Goal: Information Seeking & Learning: Find specific fact

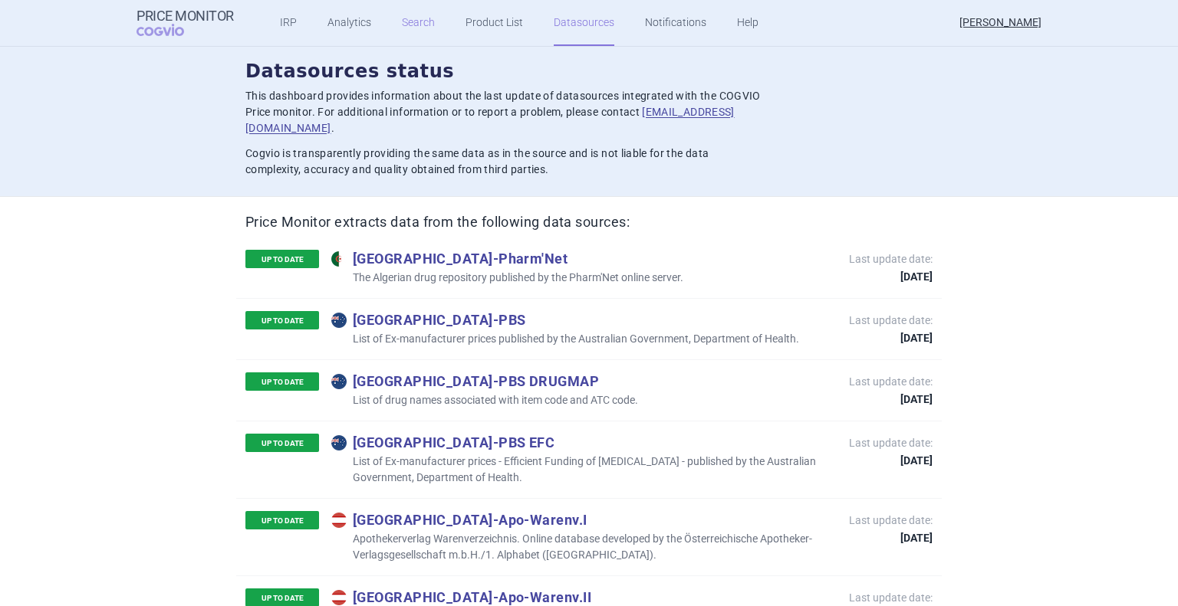
click at [402, 29] on link "Search" at bounding box center [418, 23] width 33 height 46
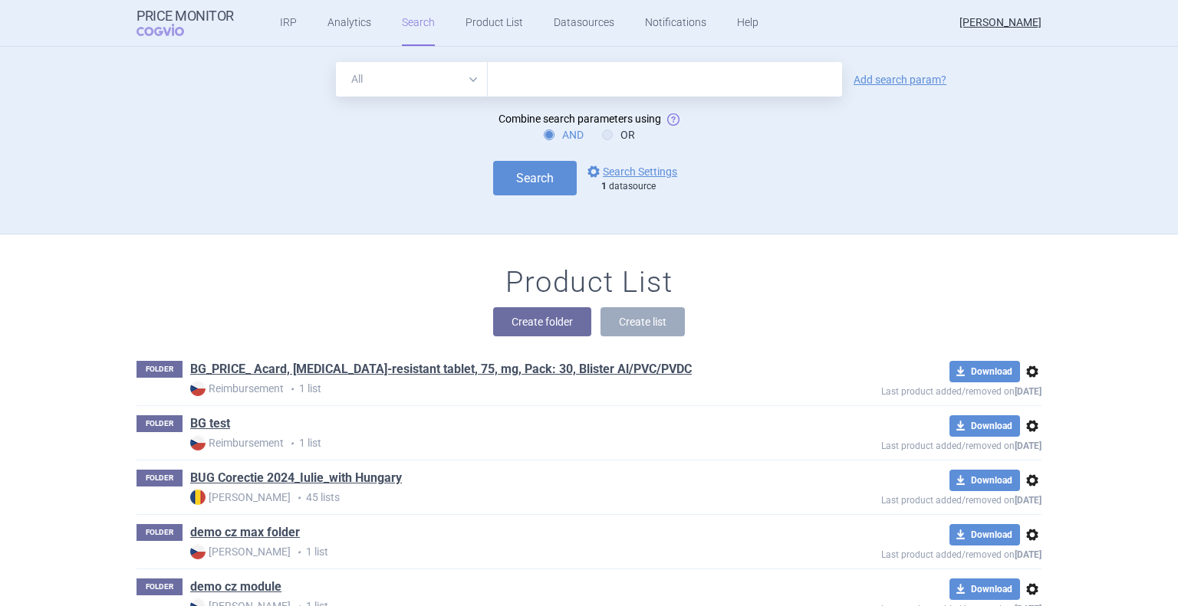
click at [929, 70] on div "All Brand Name ATC Company Active Substance Country Newer than Add search param?" at bounding box center [588, 79] width 905 height 34
click at [928, 76] on link "Add search param?" at bounding box center [899, 79] width 93 height 11
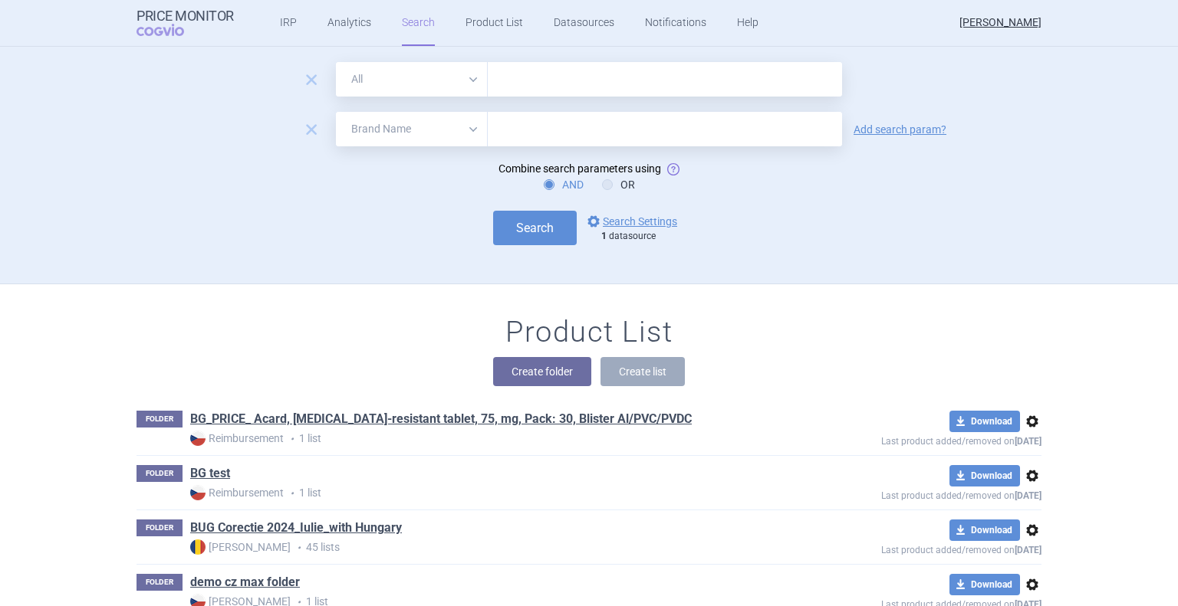
click at [441, 119] on select "All Brand Name ATC Company Active Substance Country Newer than" at bounding box center [412, 129] width 152 height 34
select select "newerThan"
click at [336, 112] on select "All Brand Name ATC Company Active Substance Country Newer than" at bounding box center [412, 129] width 152 height 34
click at [425, 134] on select "All Brand Name ATC Company Active Substance Country Newer than" at bounding box center [412, 129] width 152 height 34
click at [946, 345] on div "Product List Create folder Create list" at bounding box center [589, 358] width 966 height 87
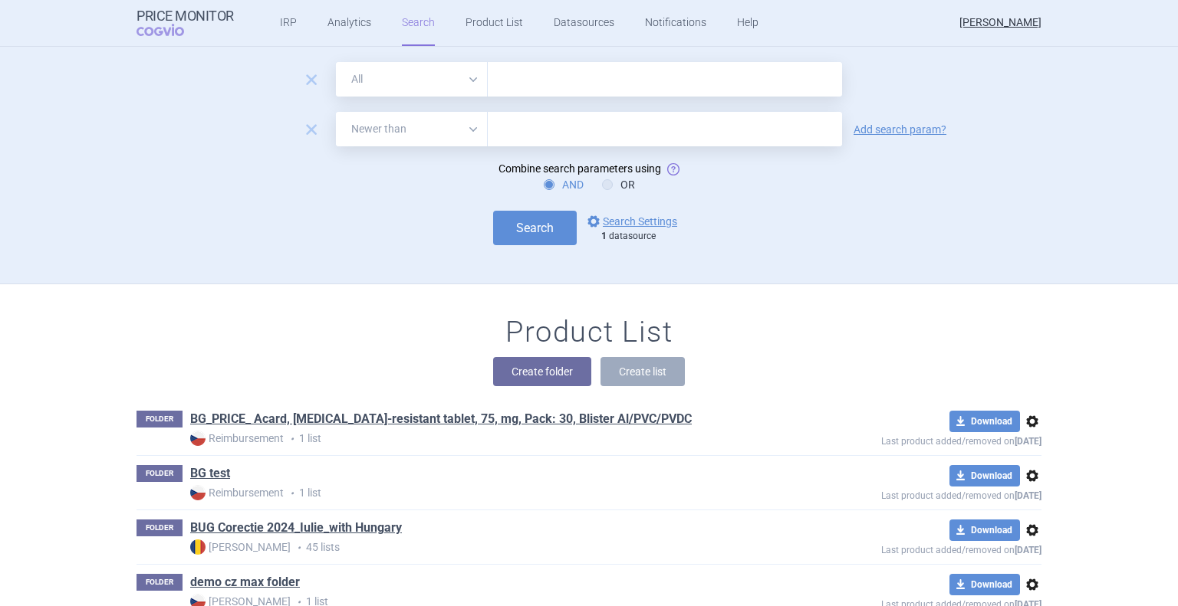
click at [451, 127] on select "All Brand Name ATC Company Active Substance Country Newer than" at bounding box center [412, 129] width 152 height 34
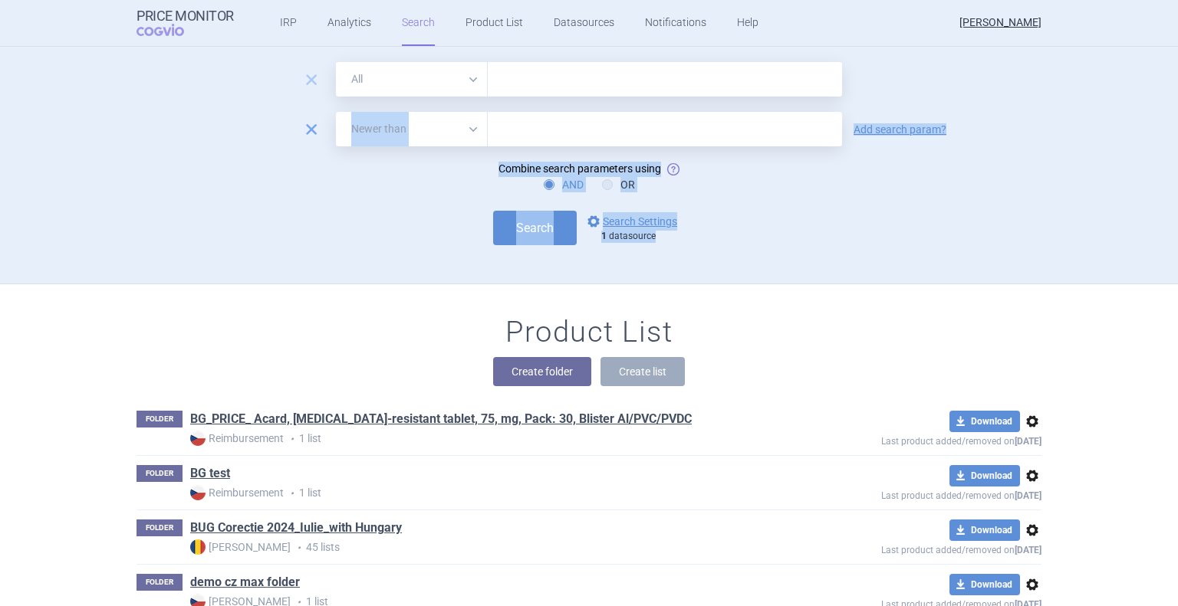
drag, startPoint x: 844, startPoint y: 220, endPoint x: 305, endPoint y: 134, distance: 545.7
click at [305, 134] on form "remove All Brand Name ATC Company Active Substance Country Newer than remove Al…" at bounding box center [588, 153] width 905 height 183
click at [305, 134] on span "remove" at bounding box center [311, 129] width 21 height 21
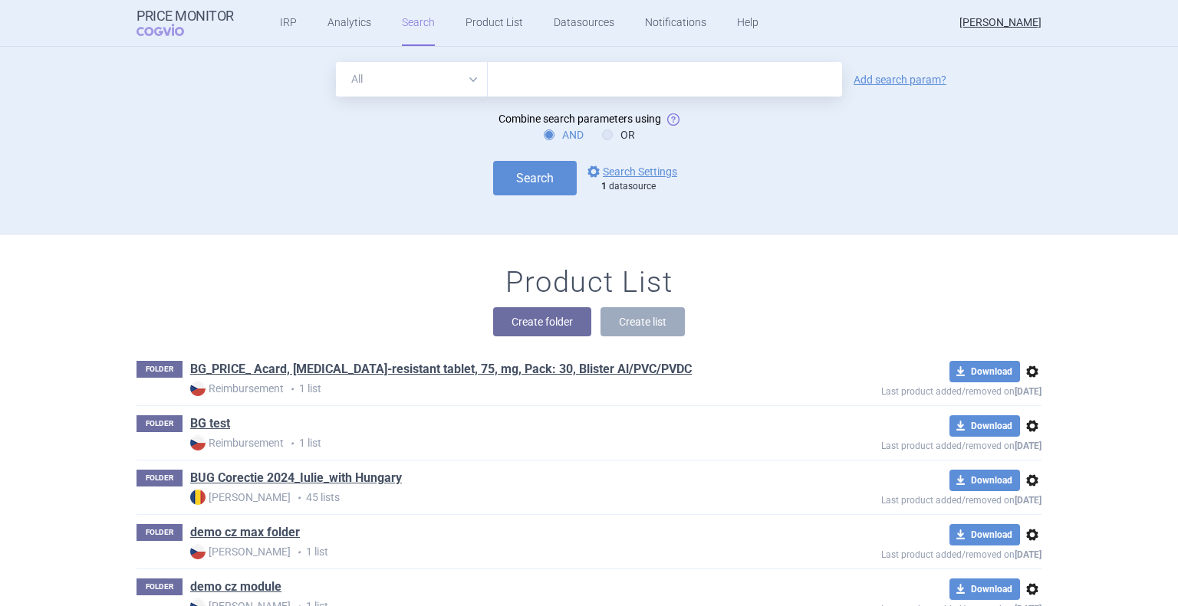
click at [393, 77] on select "All Brand Name ATC Company Active Substance Country Newer than" at bounding box center [412, 79] width 152 height 34
click at [823, 176] on div "Search options Search Settings 1 datasource" at bounding box center [588, 178] width 905 height 34
click at [643, 174] on link "options Search Settings" at bounding box center [630, 172] width 93 height 18
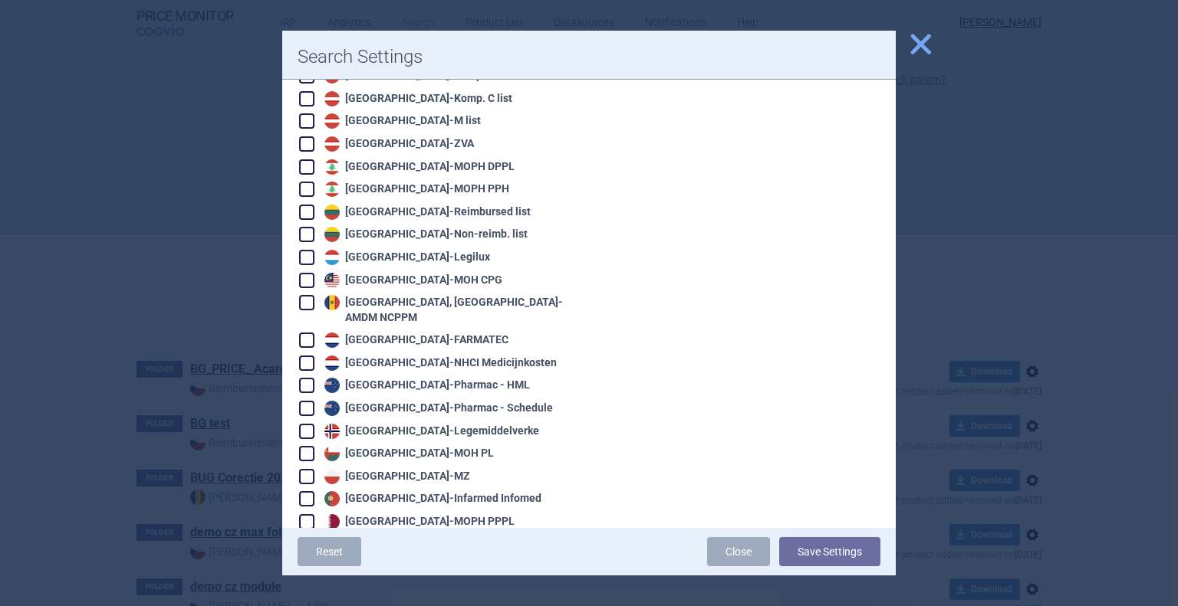
scroll to position [2168, 0]
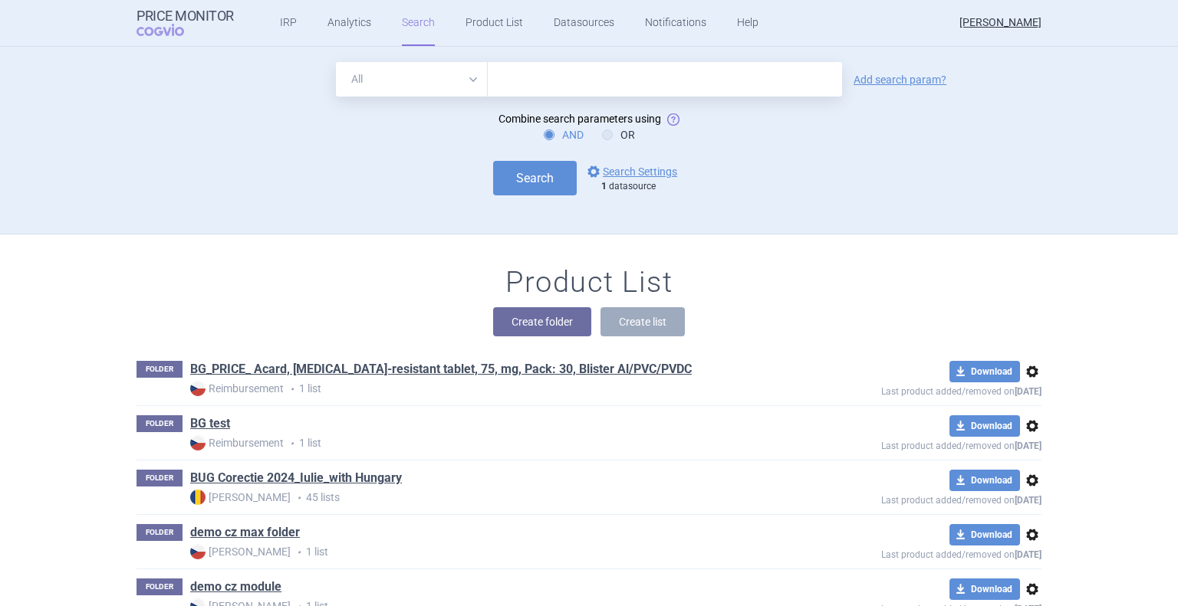
click at [426, 87] on select "All Brand Name ATC Company Active Substance Country Newer than" at bounding box center [412, 79] width 152 height 34
click at [639, 180] on link "options Search Settings" at bounding box center [630, 172] width 93 height 18
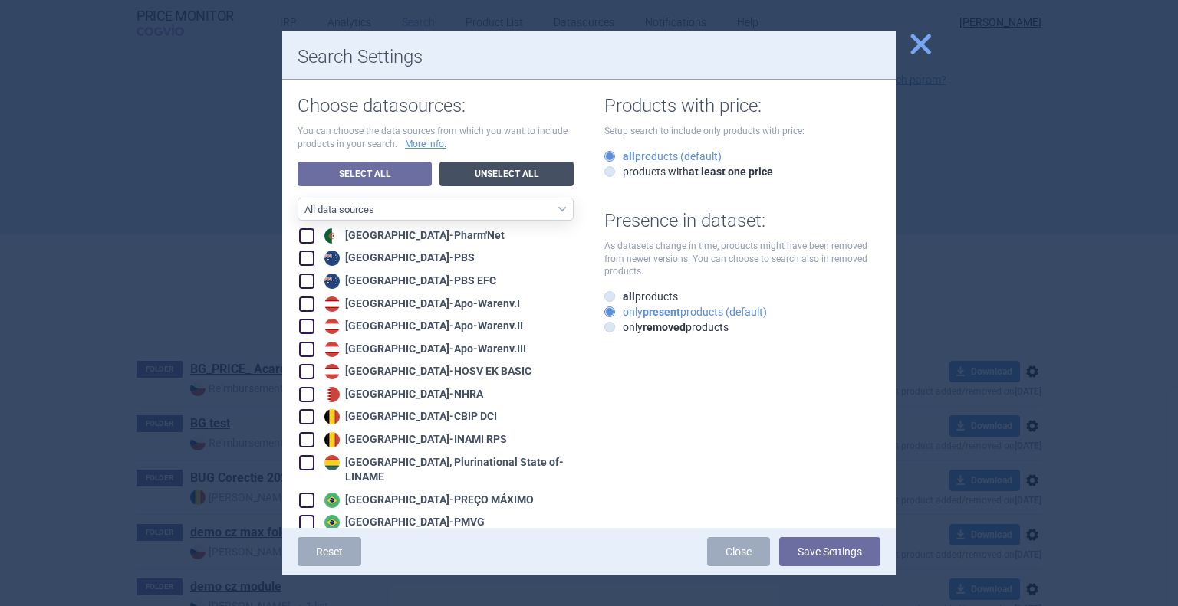
click at [478, 166] on link "Unselect All" at bounding box center [506, 174] width 134 height 25
checkbox input "false"
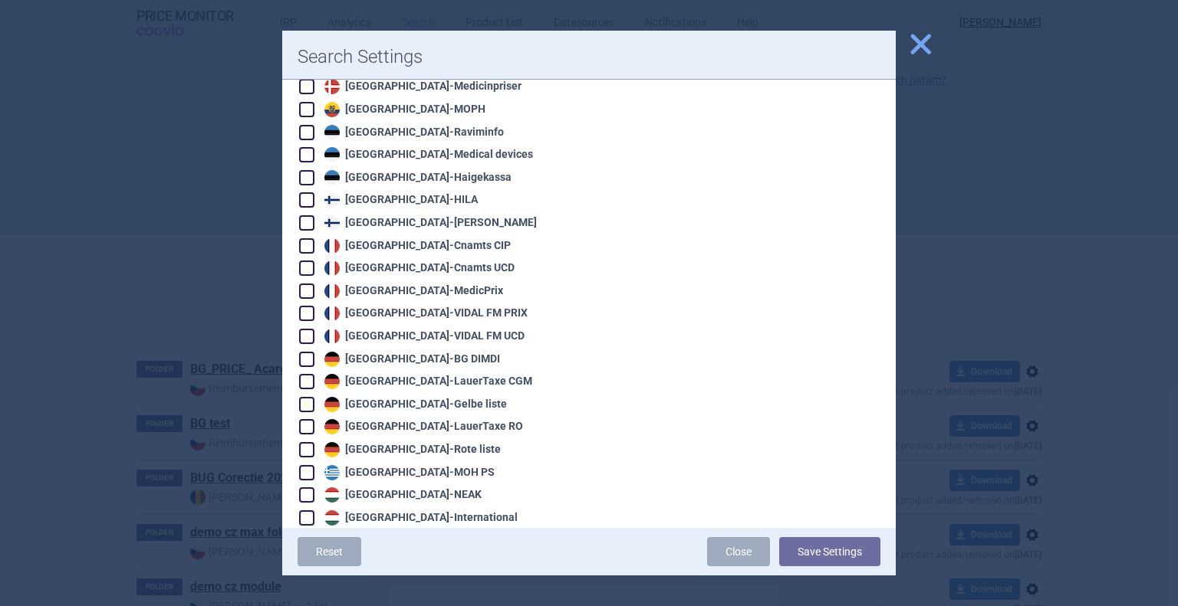
scroll to position [1116, 0]
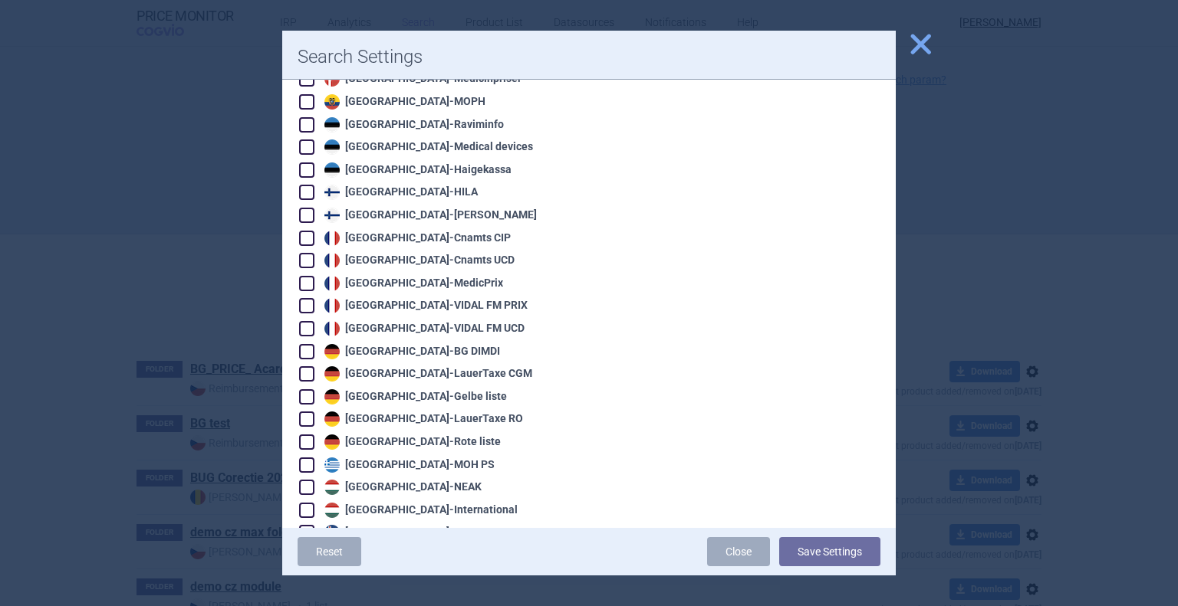
click at [458, 366] on div "Germany - LauerTaxe CGM" at bounding box center [426, 373] width 212 height 15
checkbox input "true"
click at [811, 563] on button "Save Settings" at bounding box center [829, 551] width 101 height 29
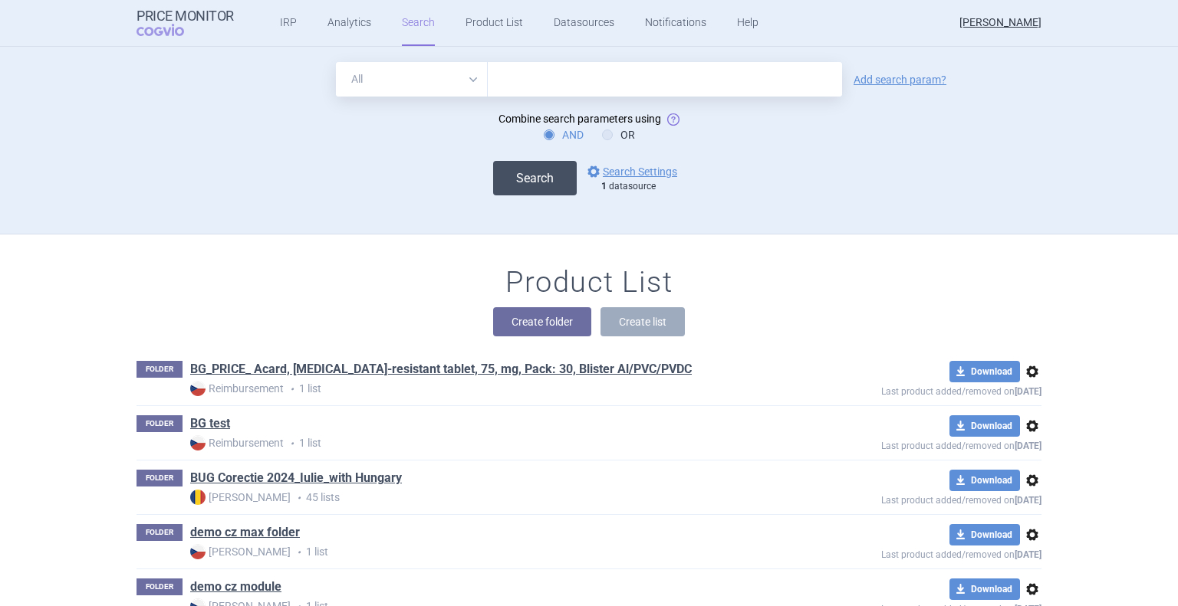
click at [534, 178] on button "Search" at bounding box center [535, 178] width 84 height 34
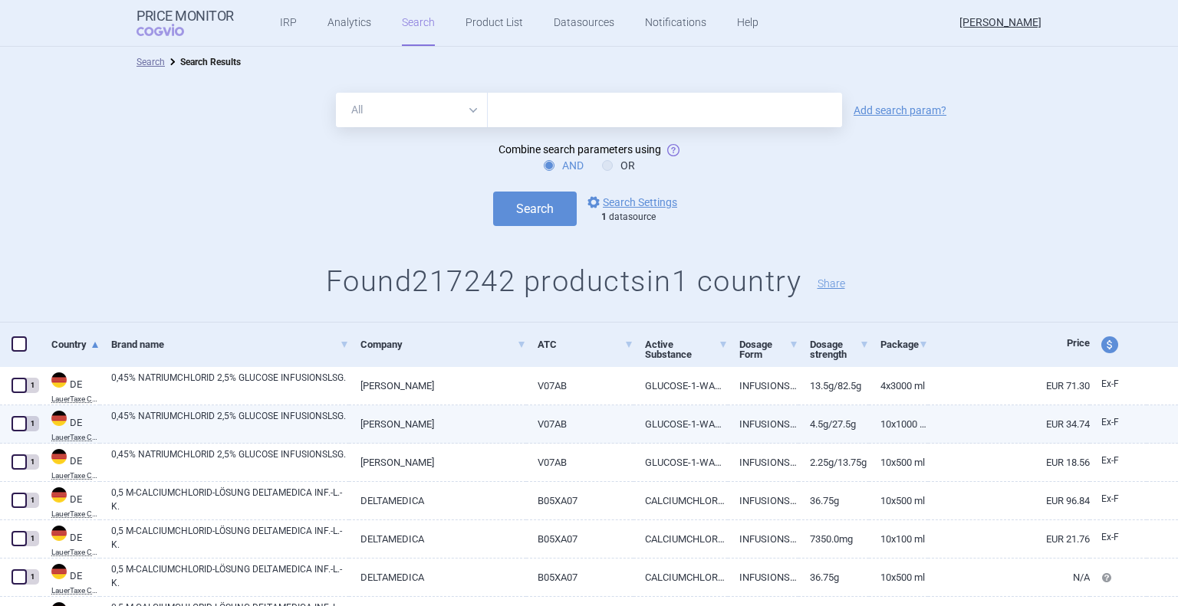
click at [362, 406] on link "SERAG WIESSNER" at bounding box center [437, 425] width 176 height 38
select select "EUR"
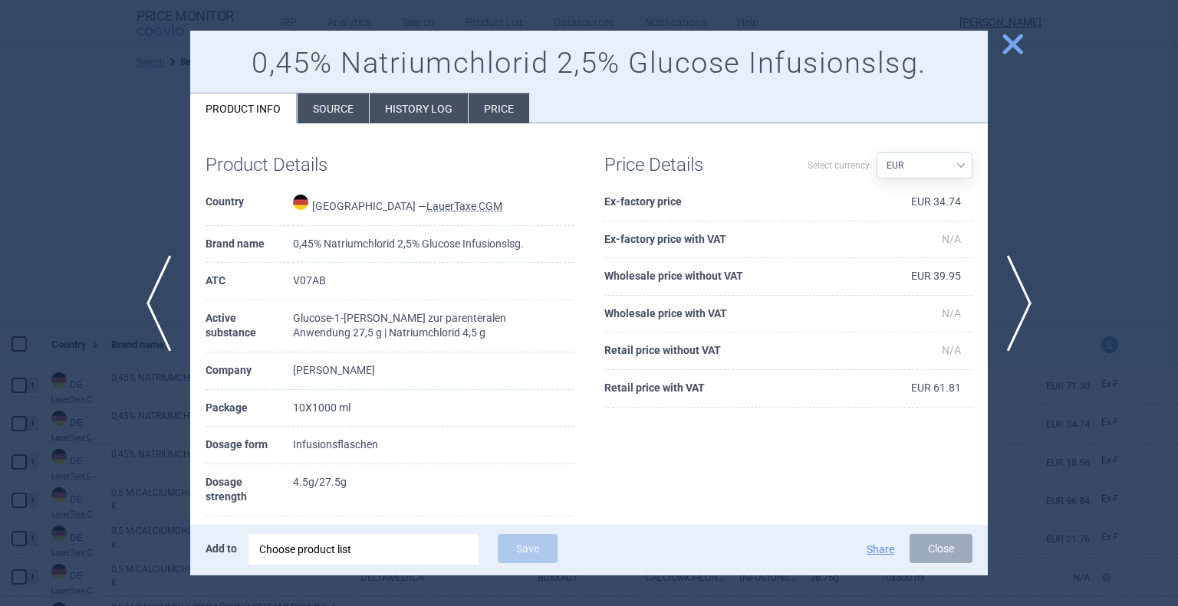
scroll to position [169, 0]
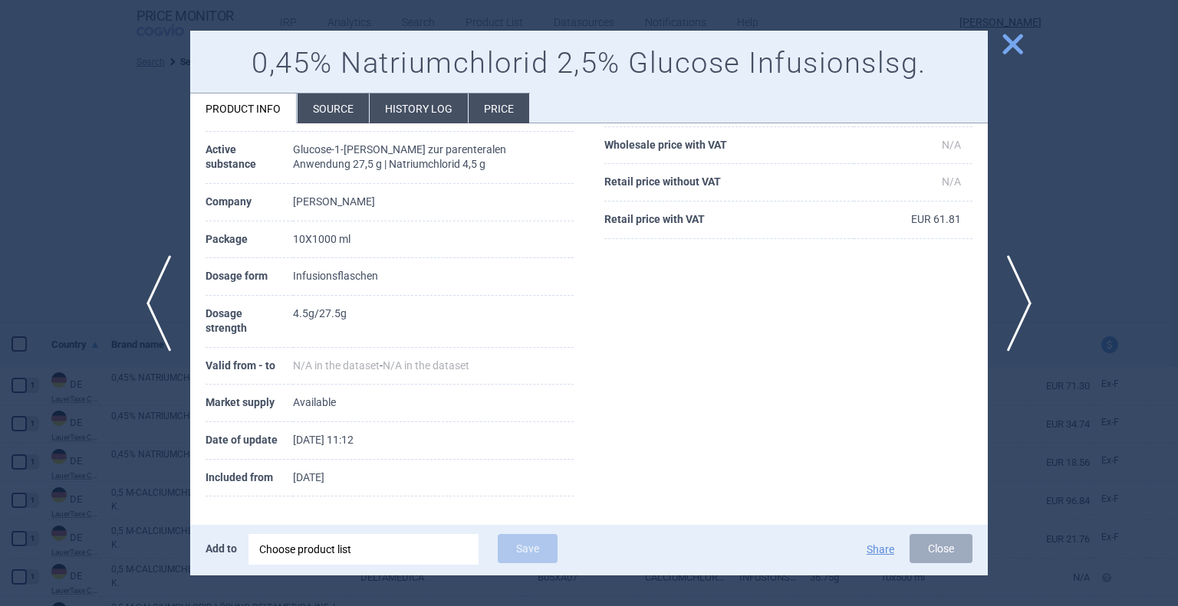
click at [333, 110] on li "Source" at bounding box center [332, 109] width 71 height 30
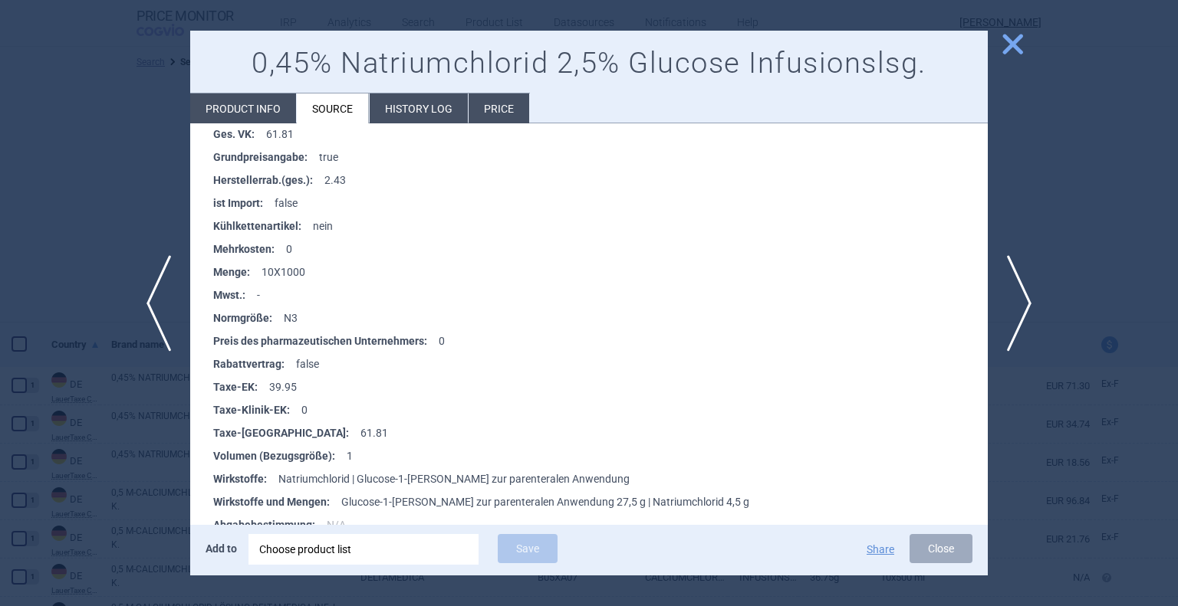
scroll to position [644, 0]
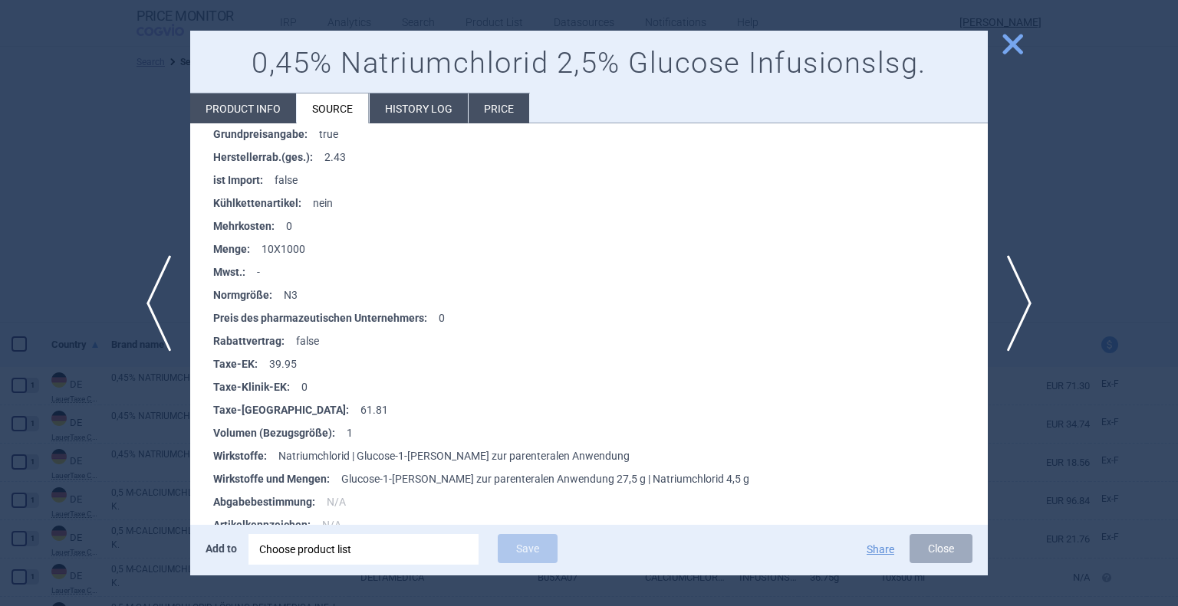
click at [481, 116] on li "Price" at bounding box center [498, 109] width 61 height 30
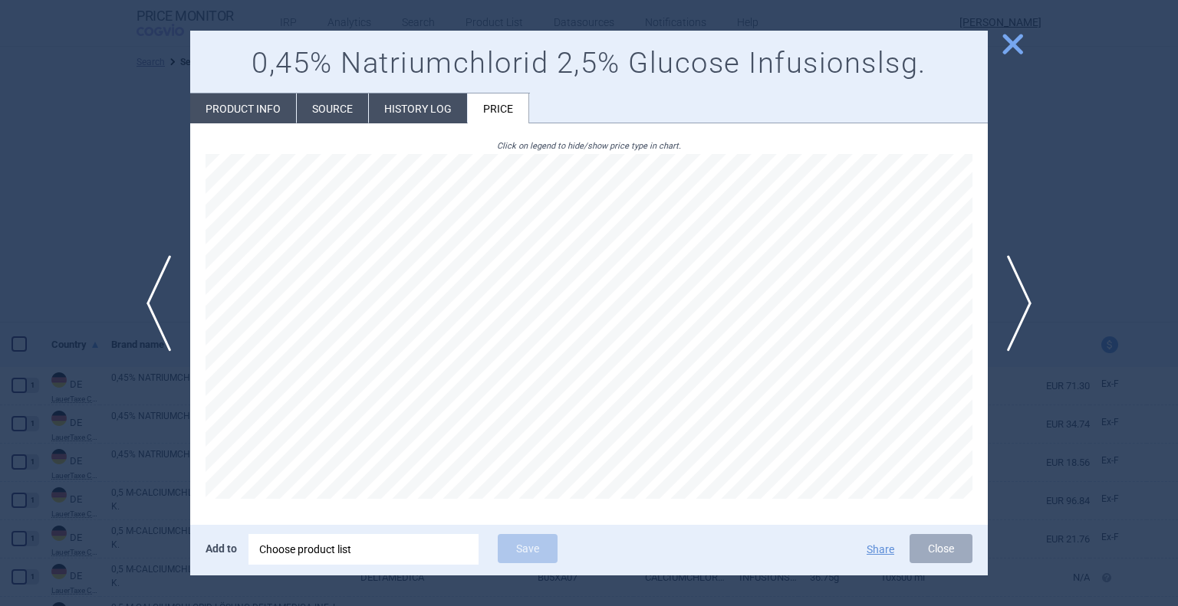
click at [429, 105] on li "History log" at bounding box center [418, 109] width 98 height 30
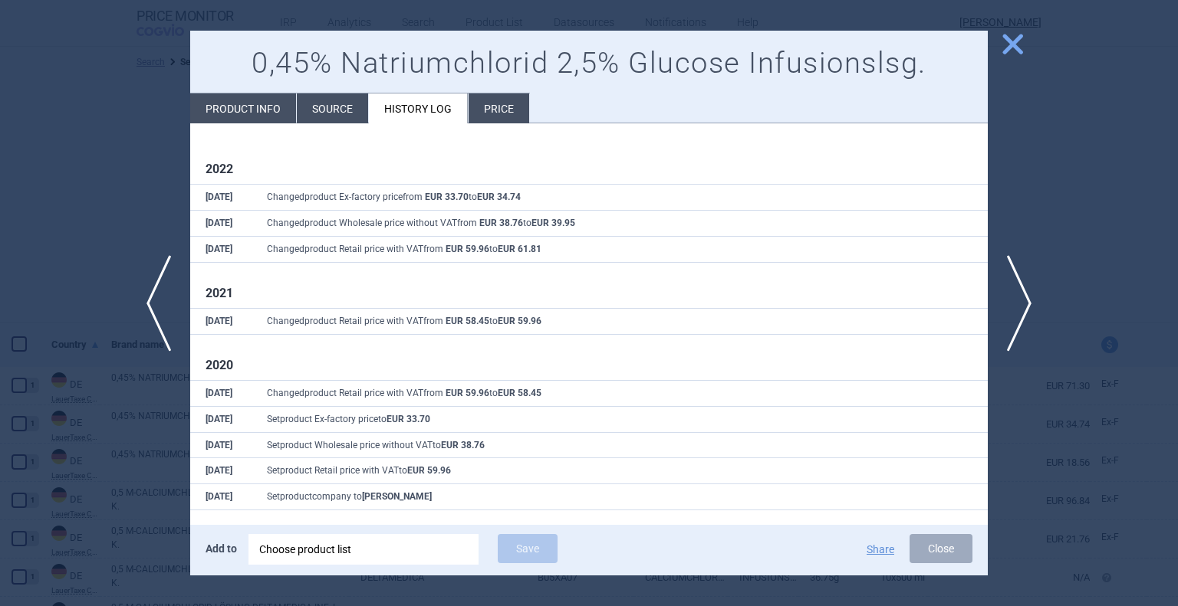
scroll to position [13, 0]
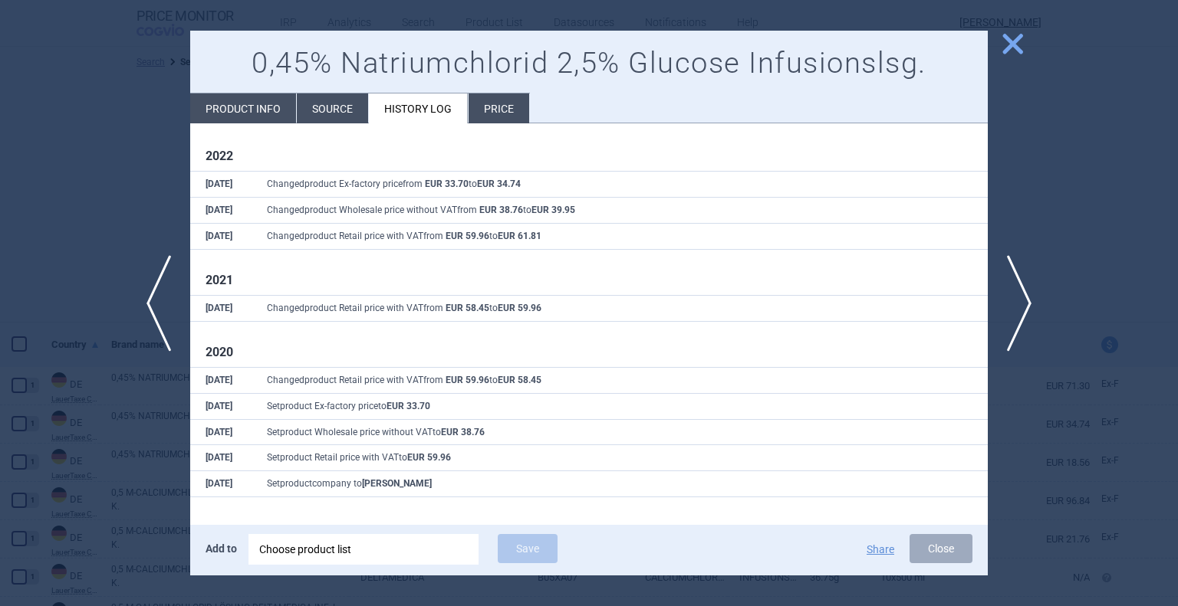
click at [1015, 38] on span "close" at bounding box center [1012, 44] width 27 height 27
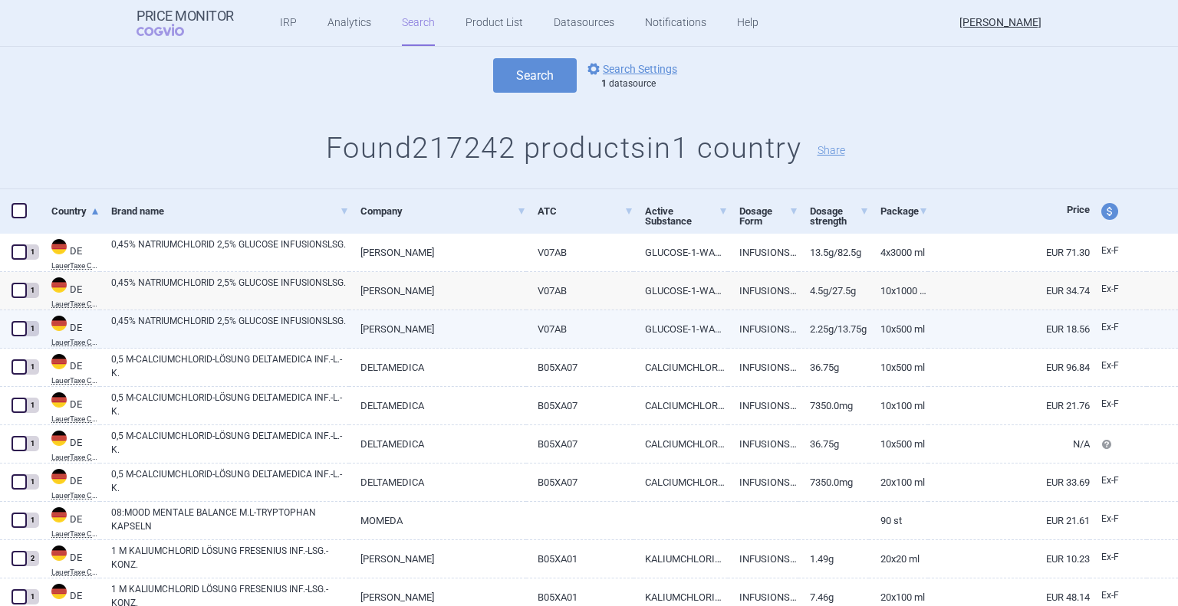
scroll to position [134, 0]
click at [555, 331] on link "V07AB" at bounding box center [580, 329] width 108 height 38
select select "EUR"
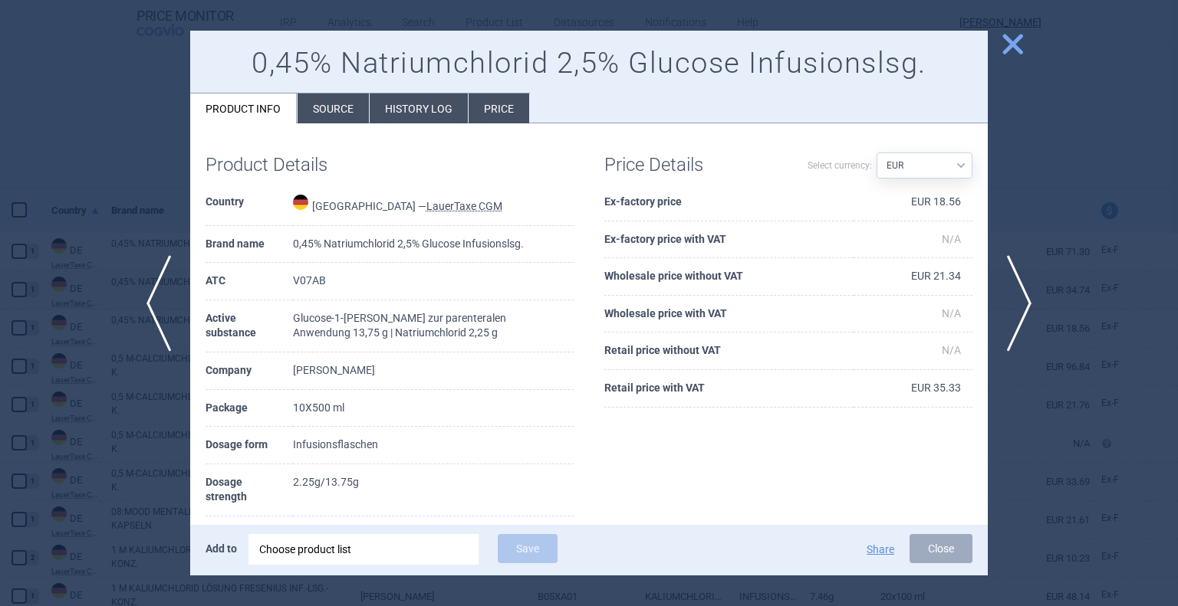
click at [338, 104] on li "Source" at bounding box center [332, 109] width 71 height 30
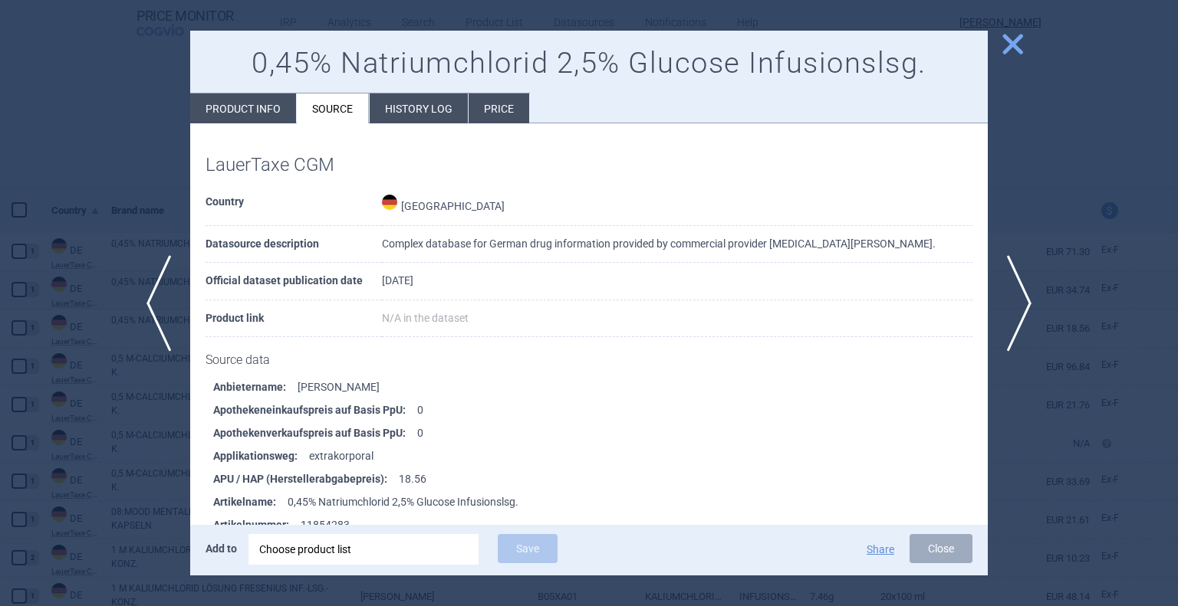
click at [415, 116] on li "History log" at bounding box center [419, 109] width 98 height 30
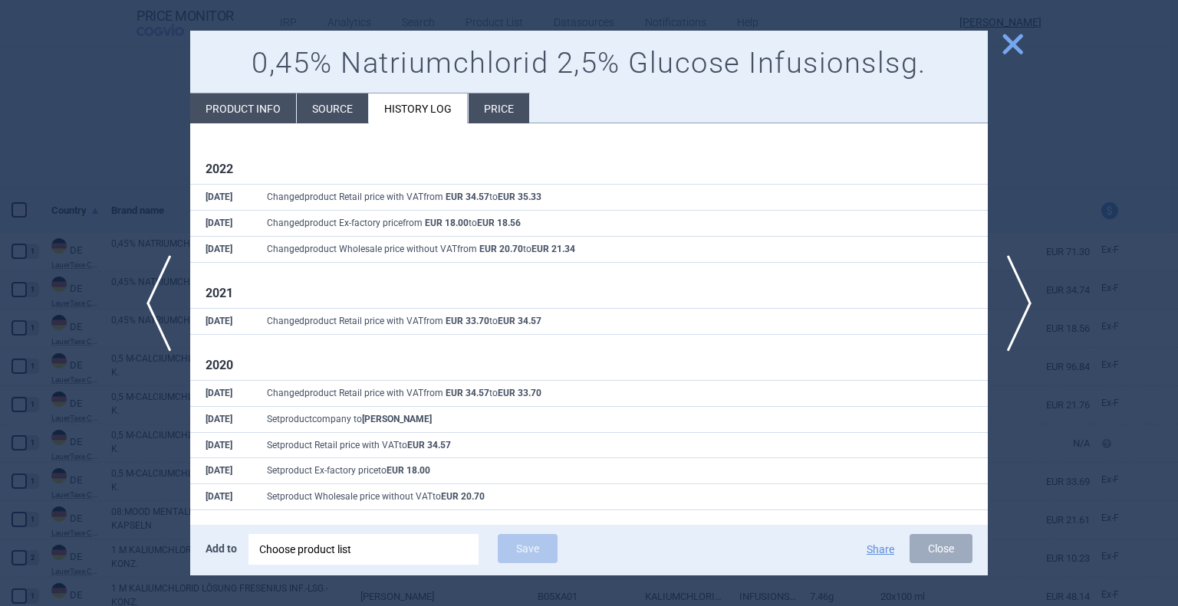
scroll to position [13, 0]
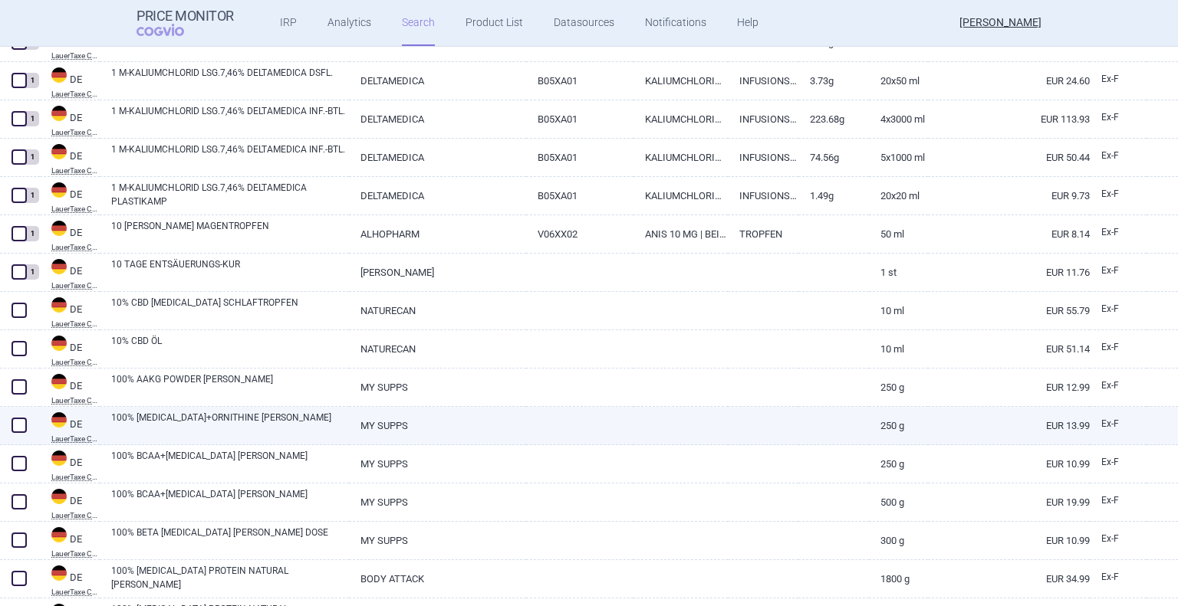
scroll to position [760, 0]
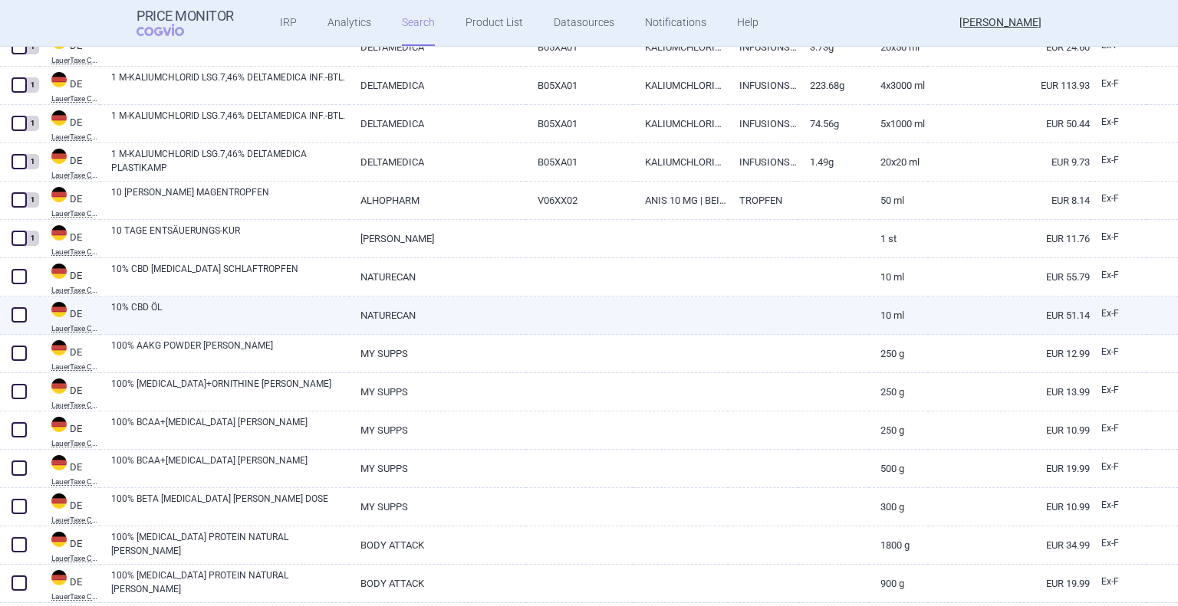
click at [452, 328] on link "NATURECAN" at bounding box center [437, 316] width 176 height 38
select select "EUR"
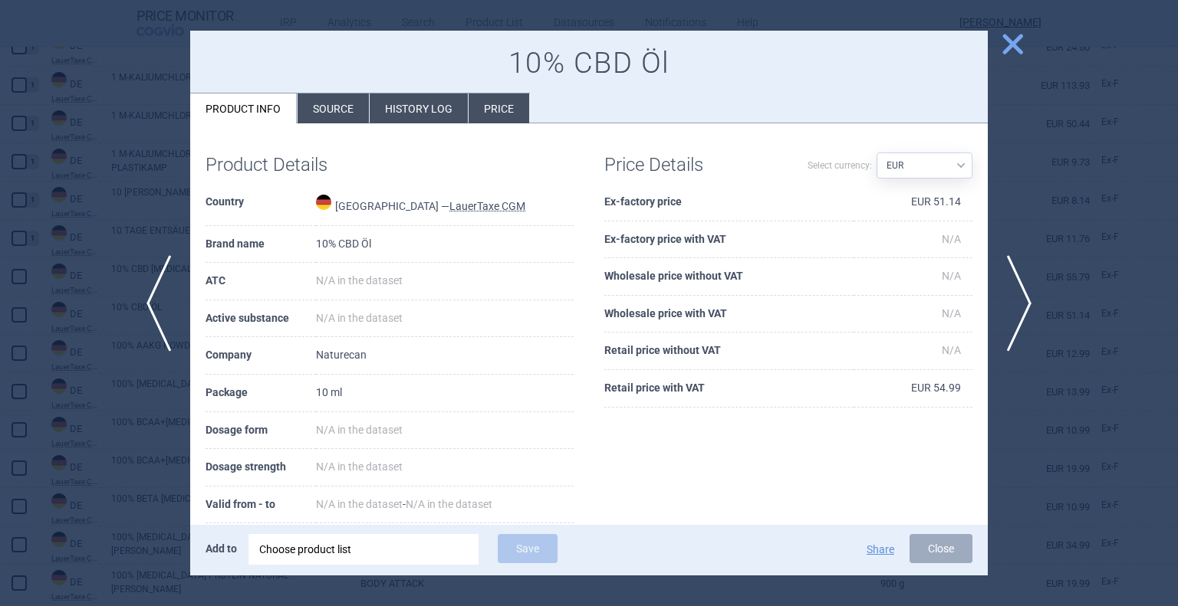
click at [322, 113] on li "Source" at bounding box center [332, 109] width 71 height 30
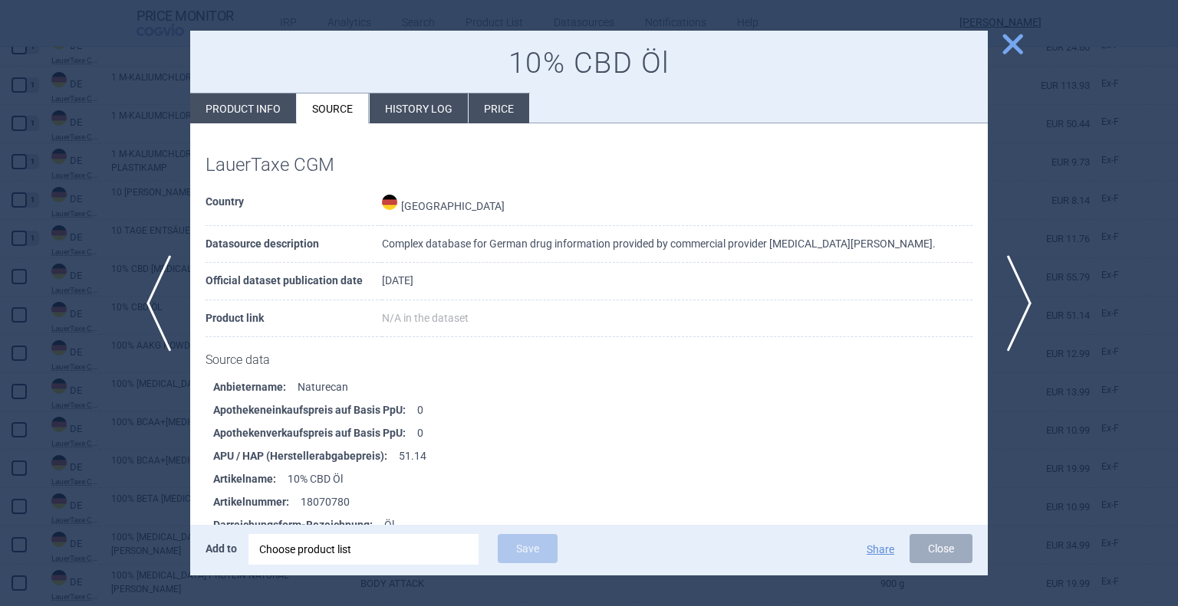
click at [239, 118] on li "Product info" at bounding box center [243, 109] width 106 height 30
select select "EUR"
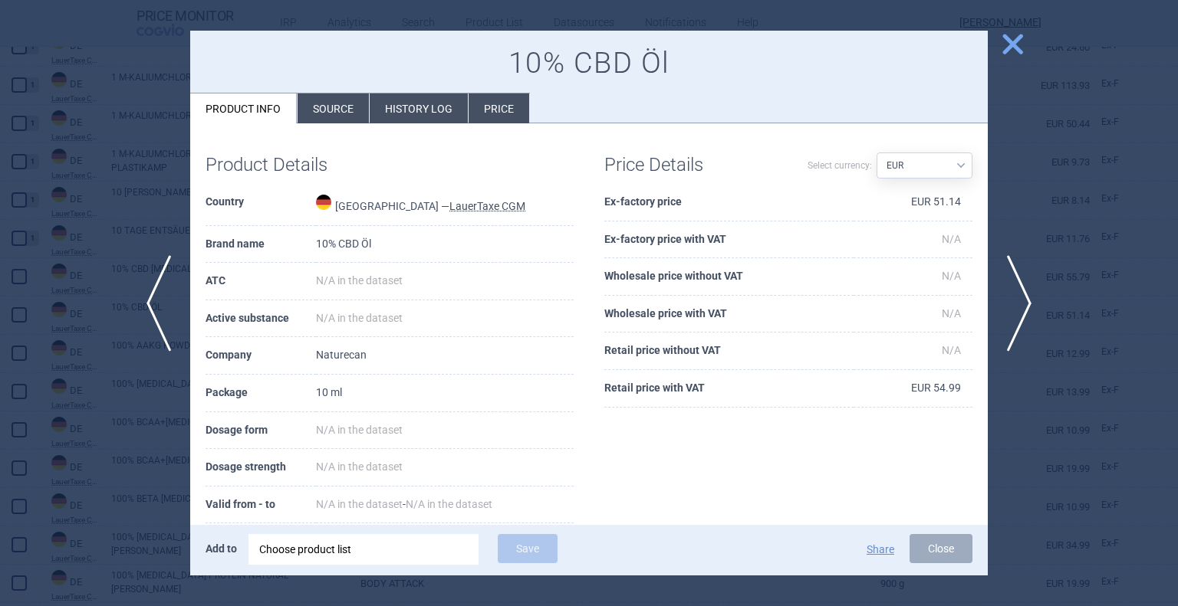
click at [396, 113] on li "History log" at bounding box center [419, 109] width 98 height 30
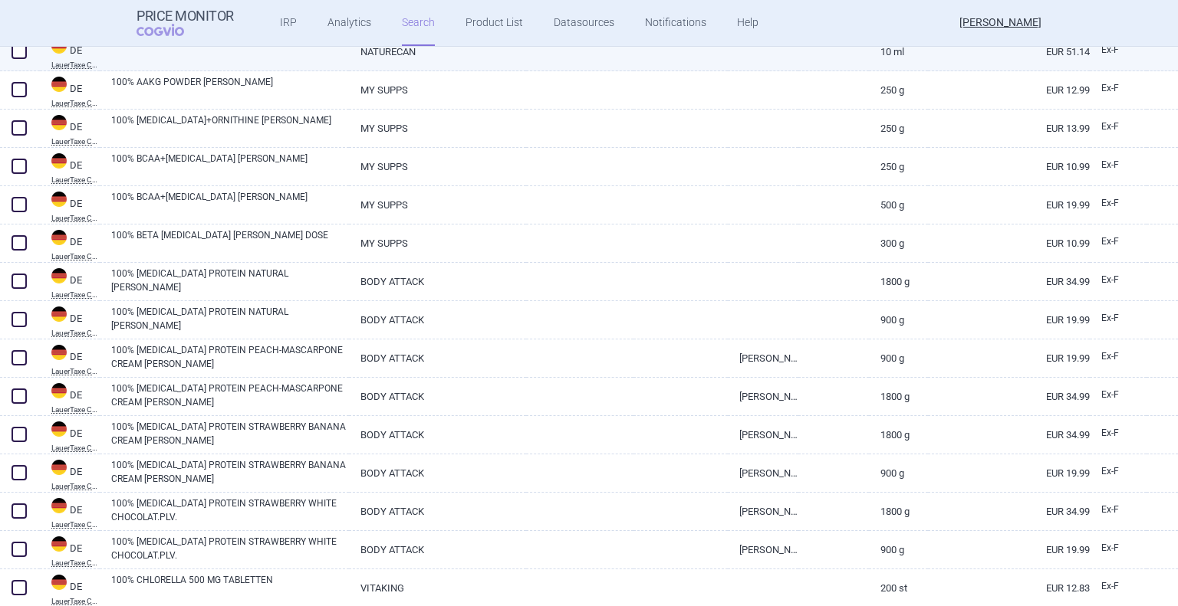
scroll to position [1029, 0]
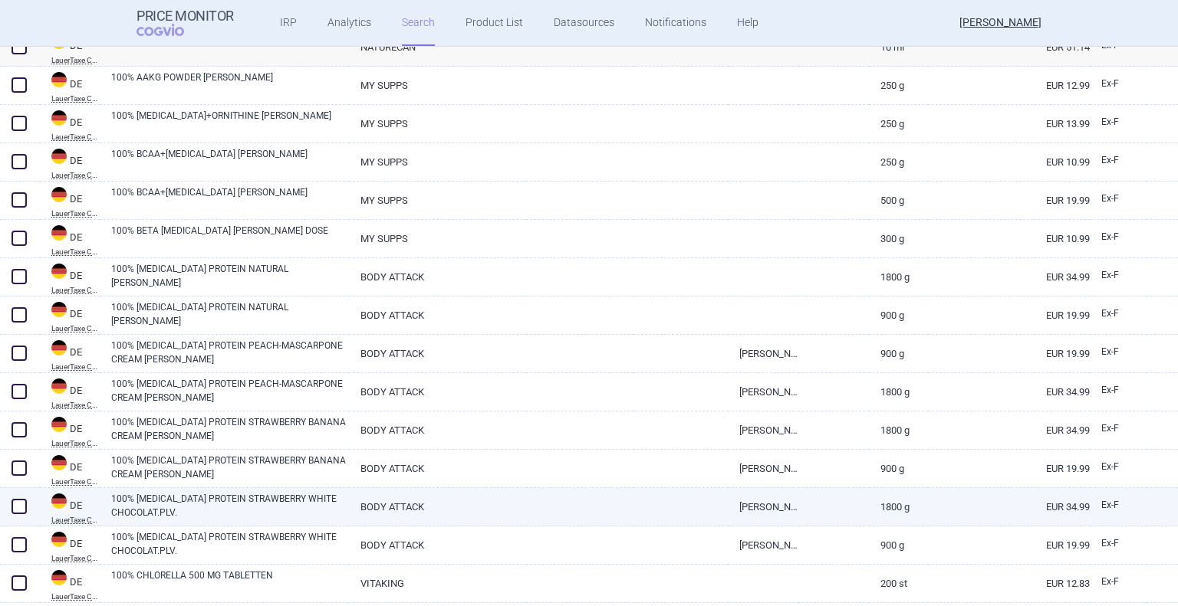
click at [357, 494] on link "BODY ATTACK" at bounding box center [437, 507] width 176 height 38
select select "EUR"
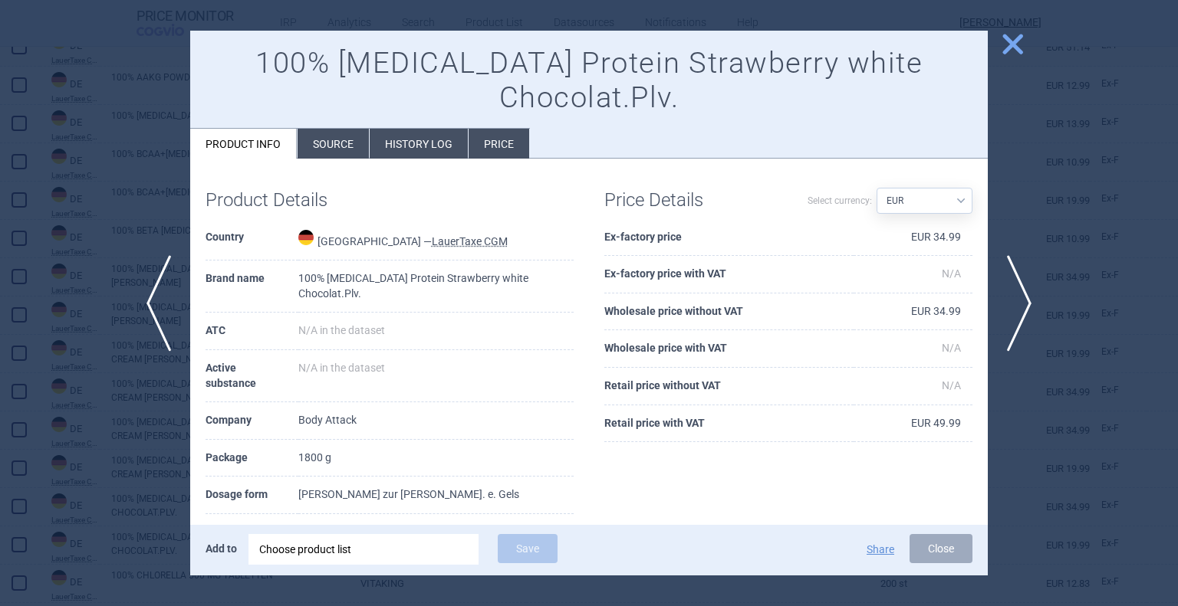
click at [419, 129] on li "History log" at bounding box center [419, 144] width 98 height 30
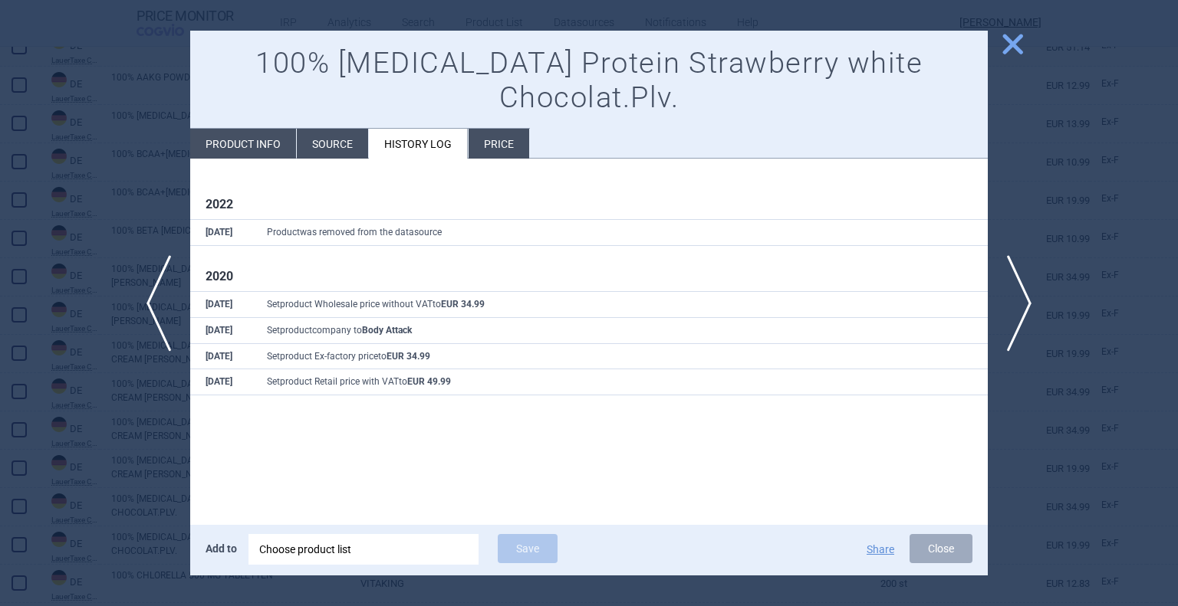
click at [997, 42] on button "close" at bounding box center [1006, 45] width 38 height 29
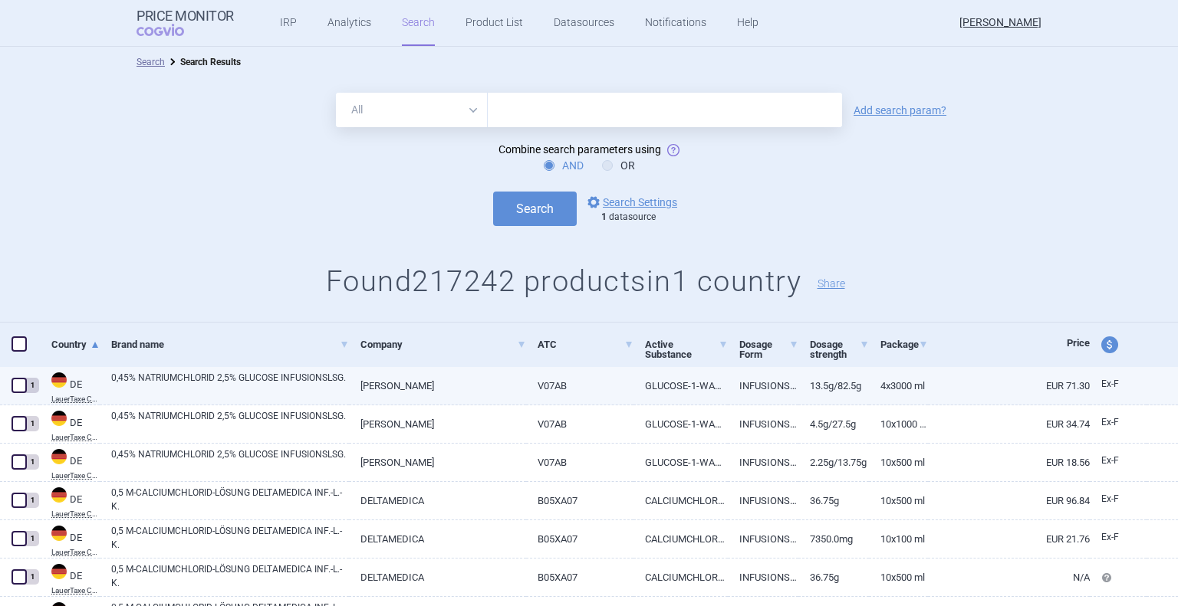
click at [416, 375] on link "SERAG WIESSNER" at bounding box center [437, 386] width 176 height 38
select select "EUR"
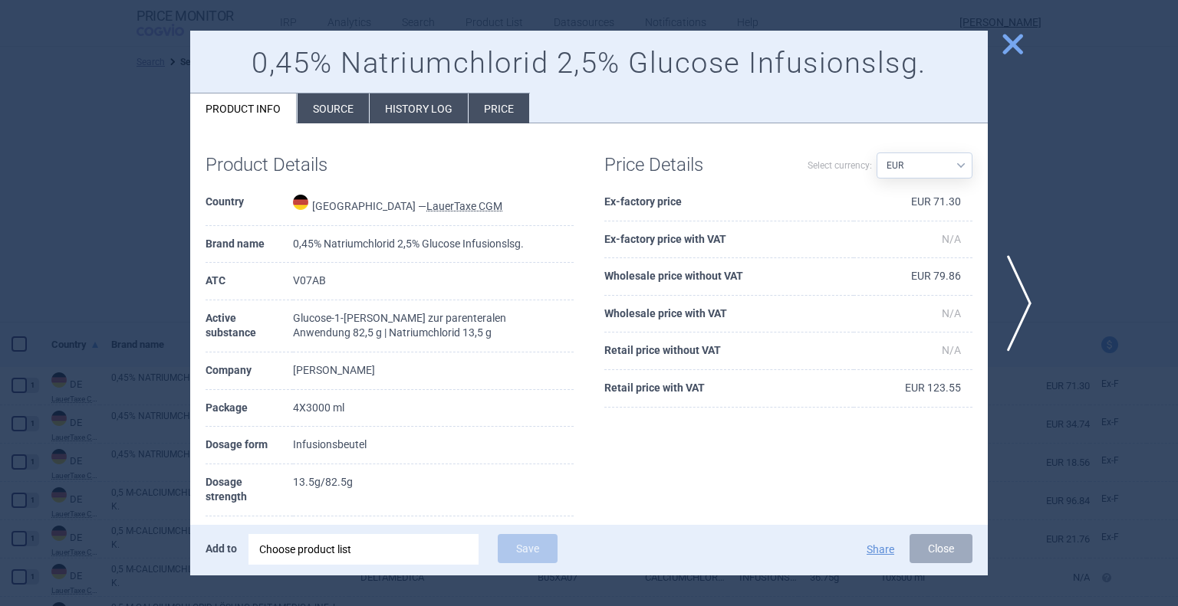
click at [399, 107] on li "History log" at bounding box center [419, 109] width 98 height 30
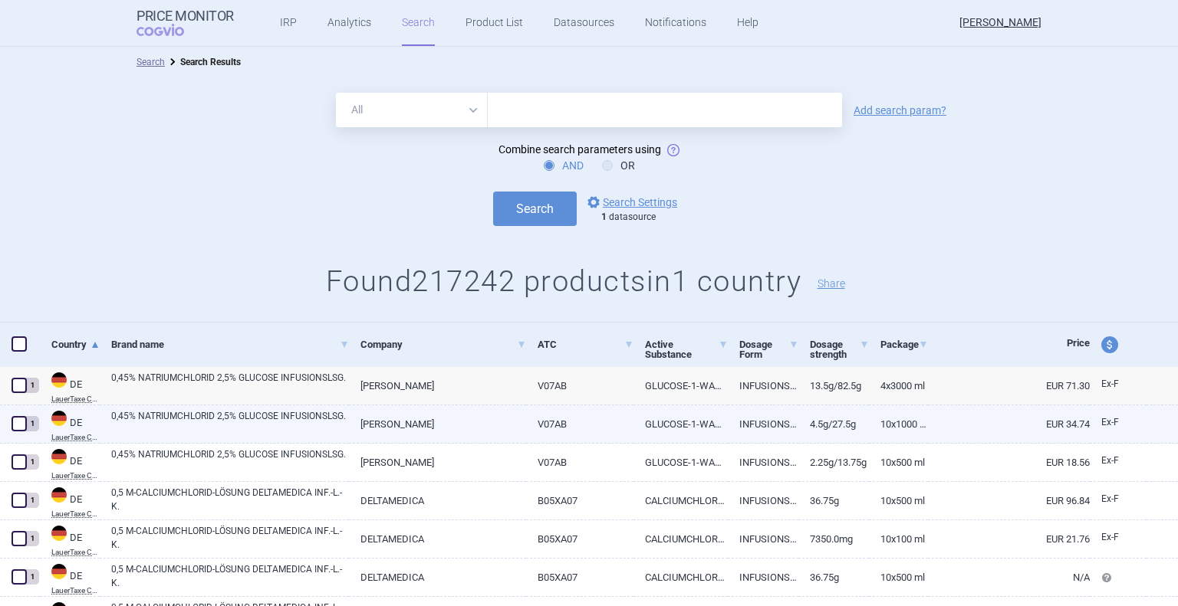
click at [770, 419] on link "INFUSIONSFLASCHEN" at bounding box center [763, 425] width 71 height 38
select select "EUR"
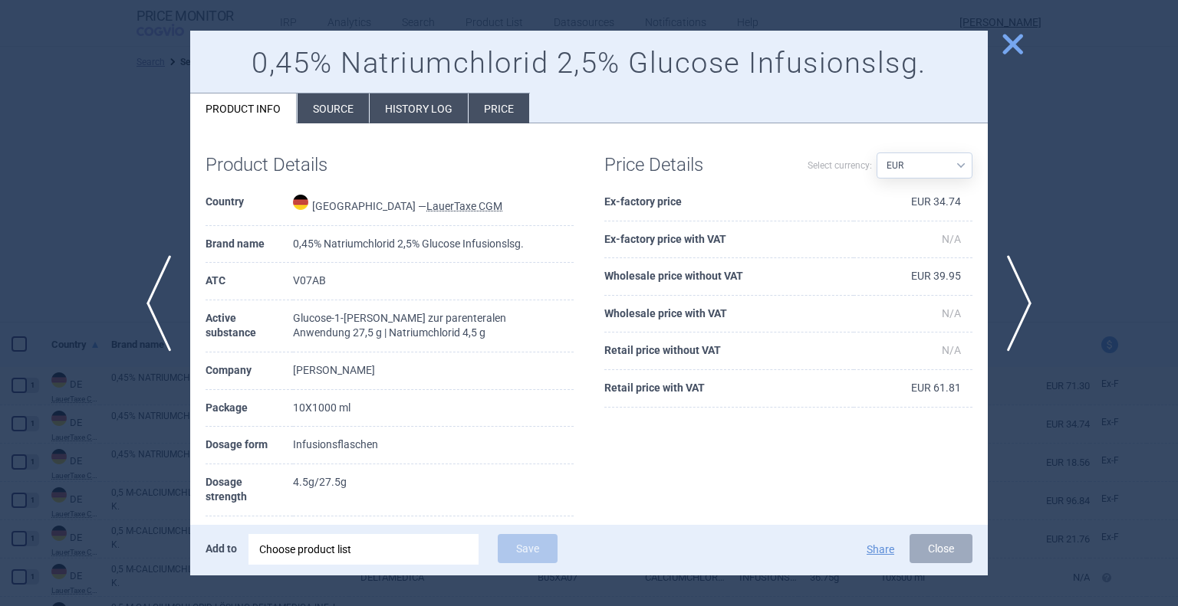
click at [412, 117] on li "History log" at bounding box center [419, 109] width 98 height 30
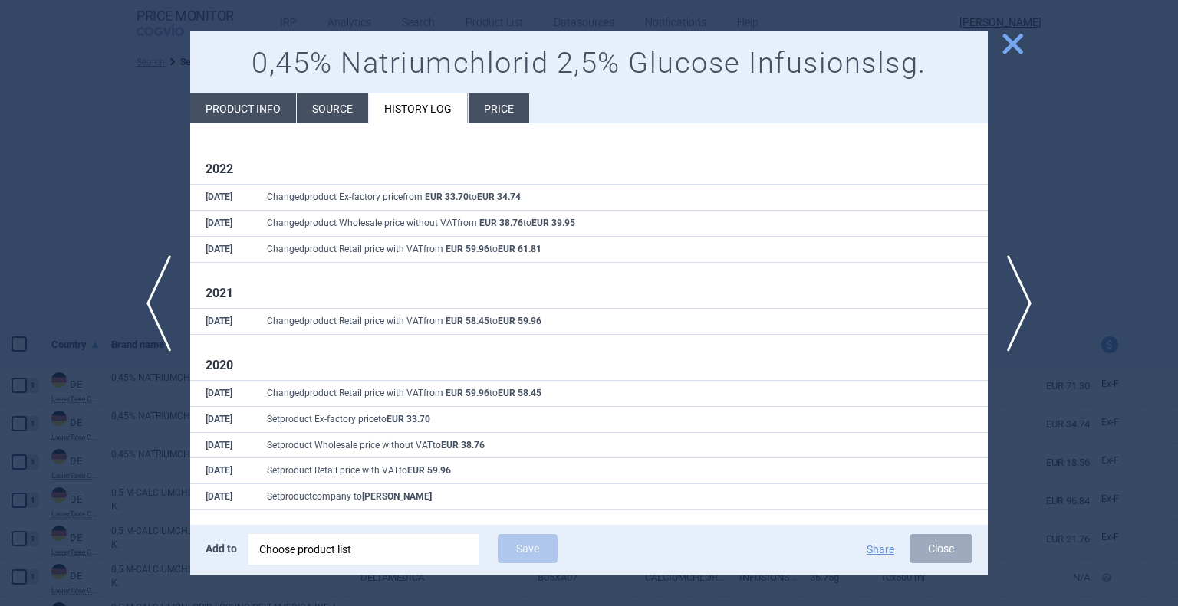
click at [1021, 40] on span "close" at bounding box center [1012, 44] width 27 height 27
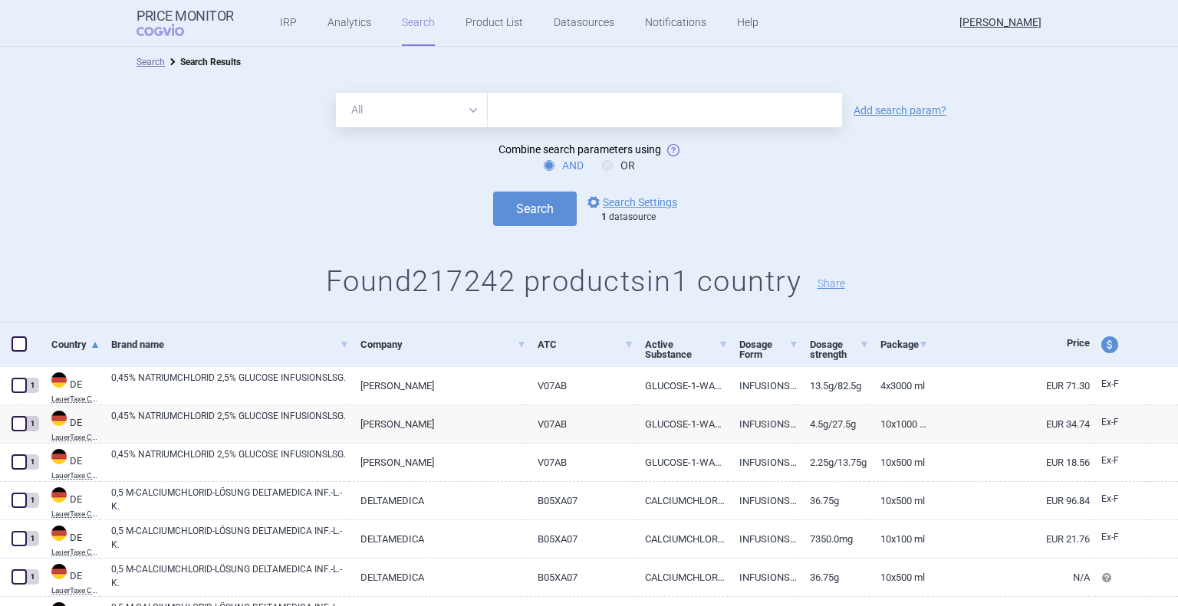
click at [19, 162] on div "AND OR" at bounding box center [589, 165] width 1178 height 15
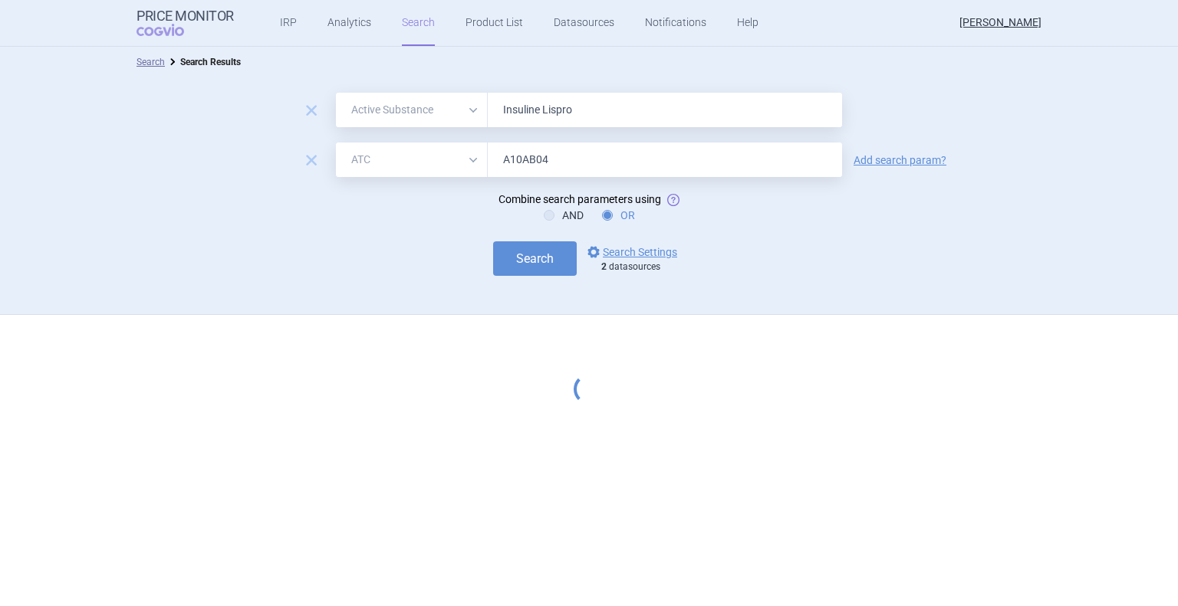
select select "activeSubstance"
select select "atc"
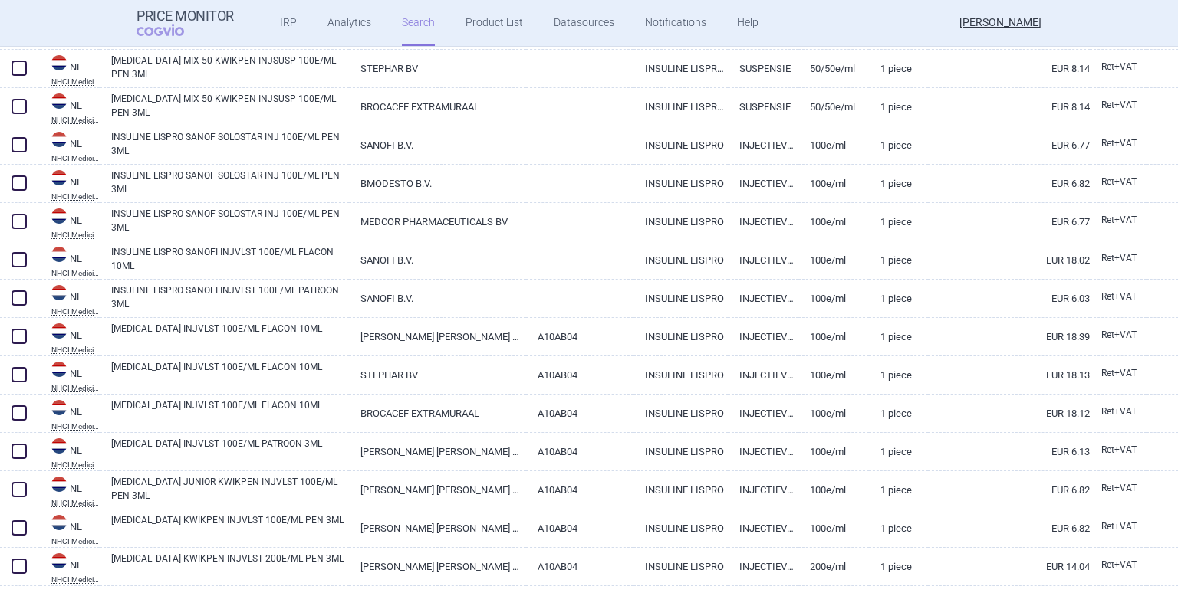
scroll to position [1700, 0]
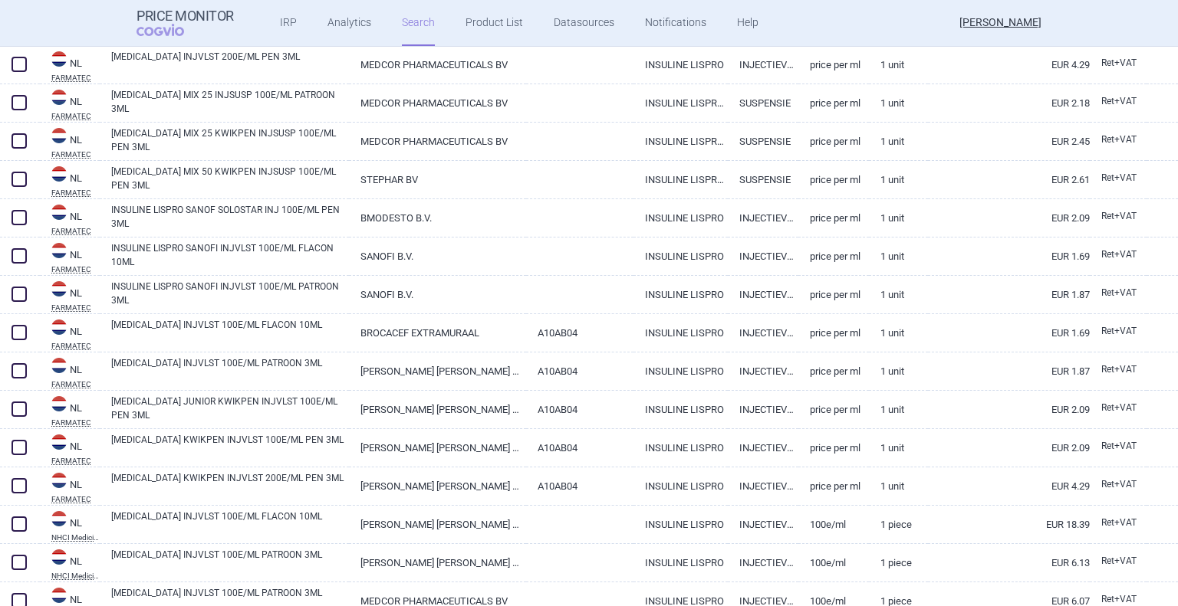
select select "activeSubstance"
select select "atc"
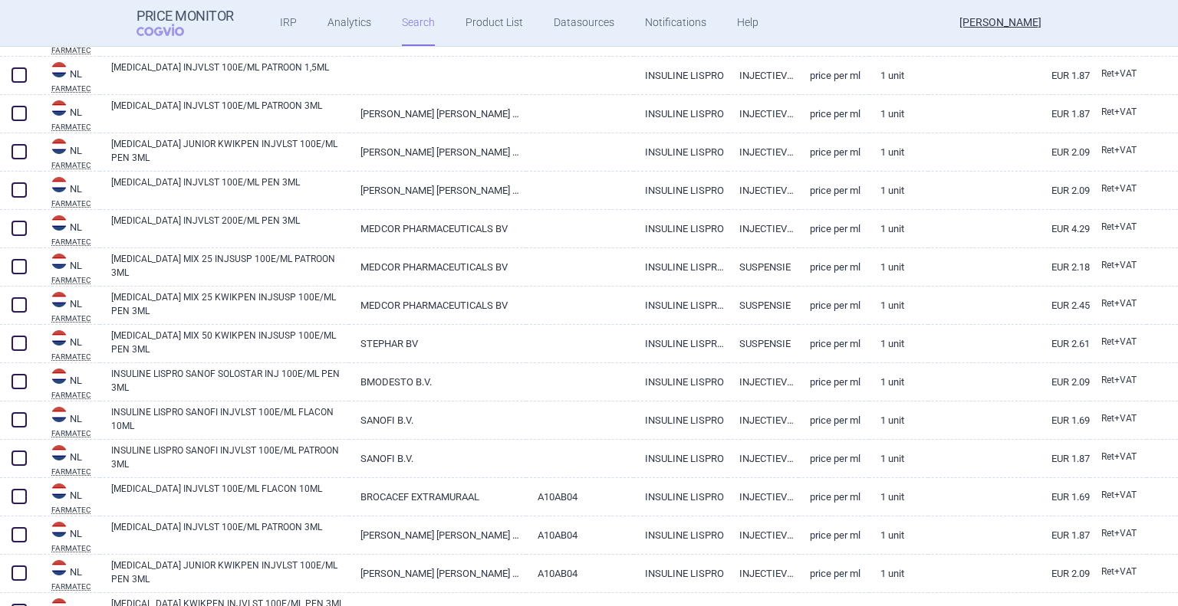
scroll to position [7, 0]
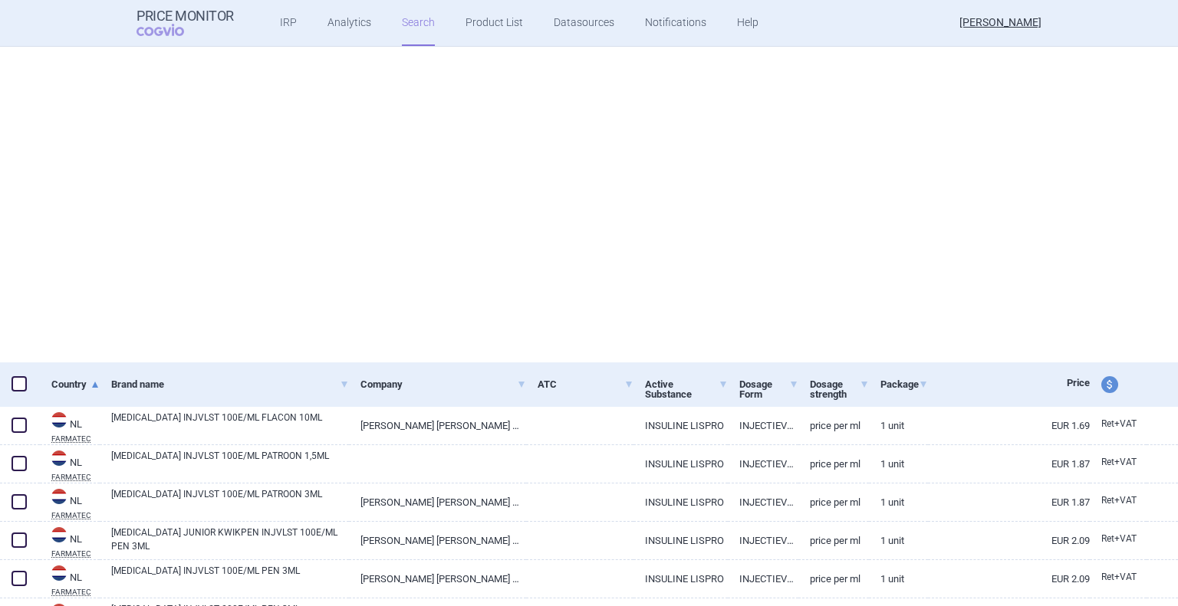
select select "activeSubstance"
select select "atc"
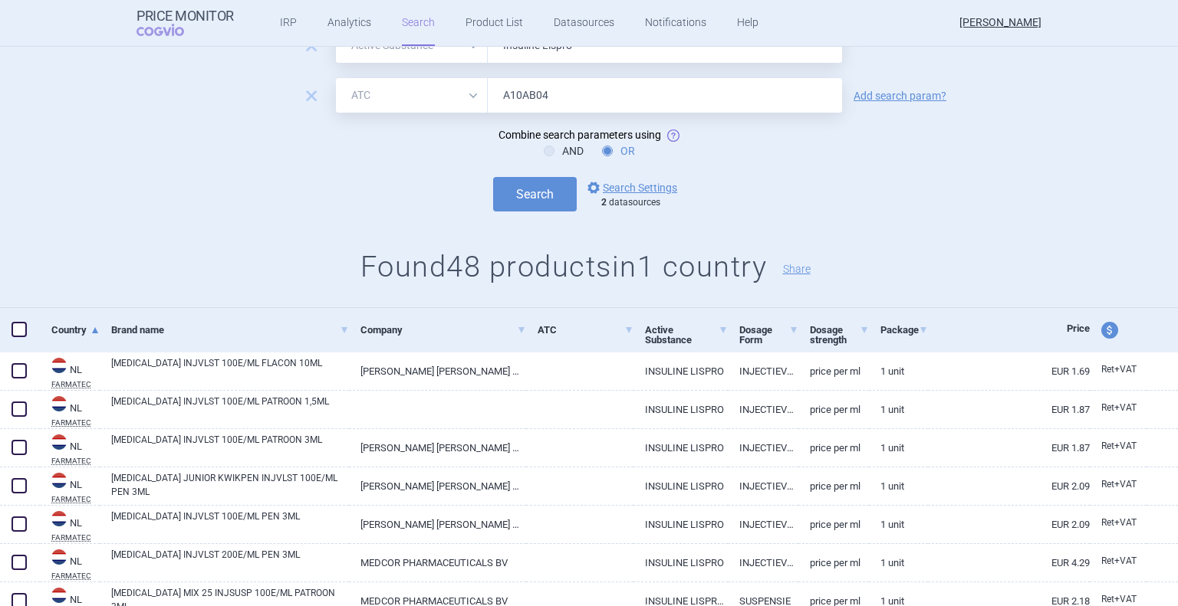
scroll to position [64, 0]
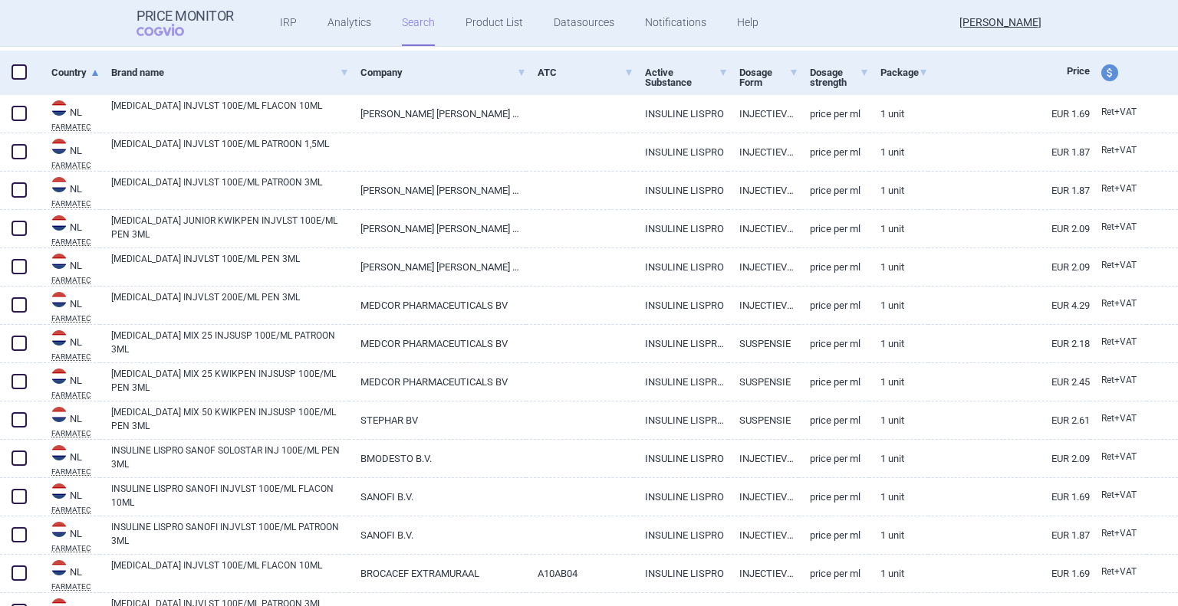
select select "activeSubstance"
select select "atc"
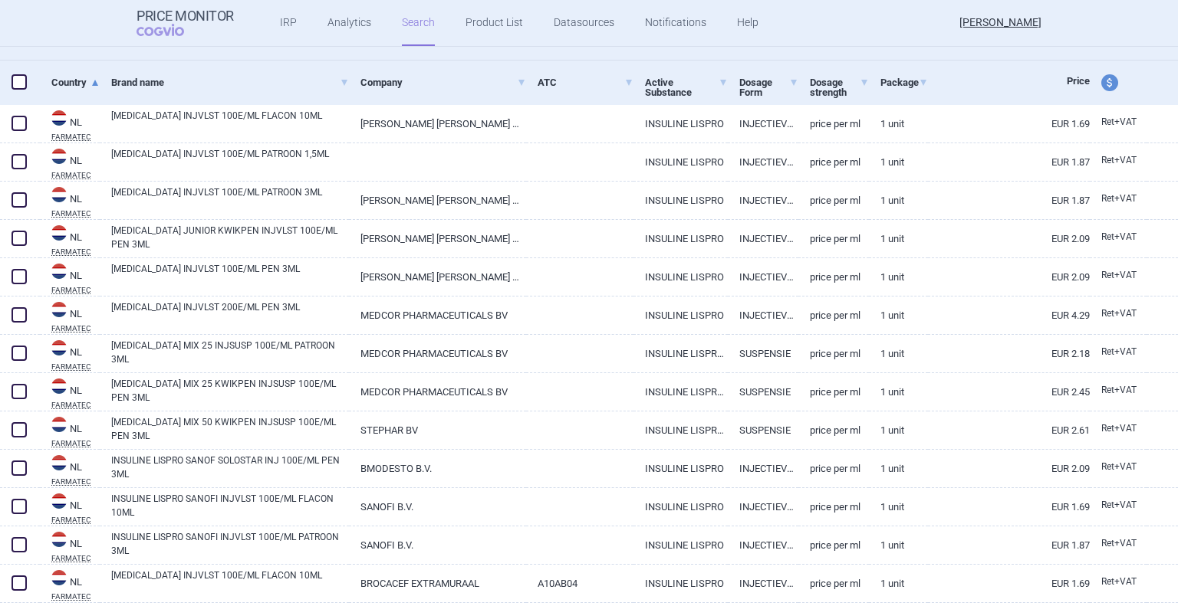
scroll to position [311, 0]
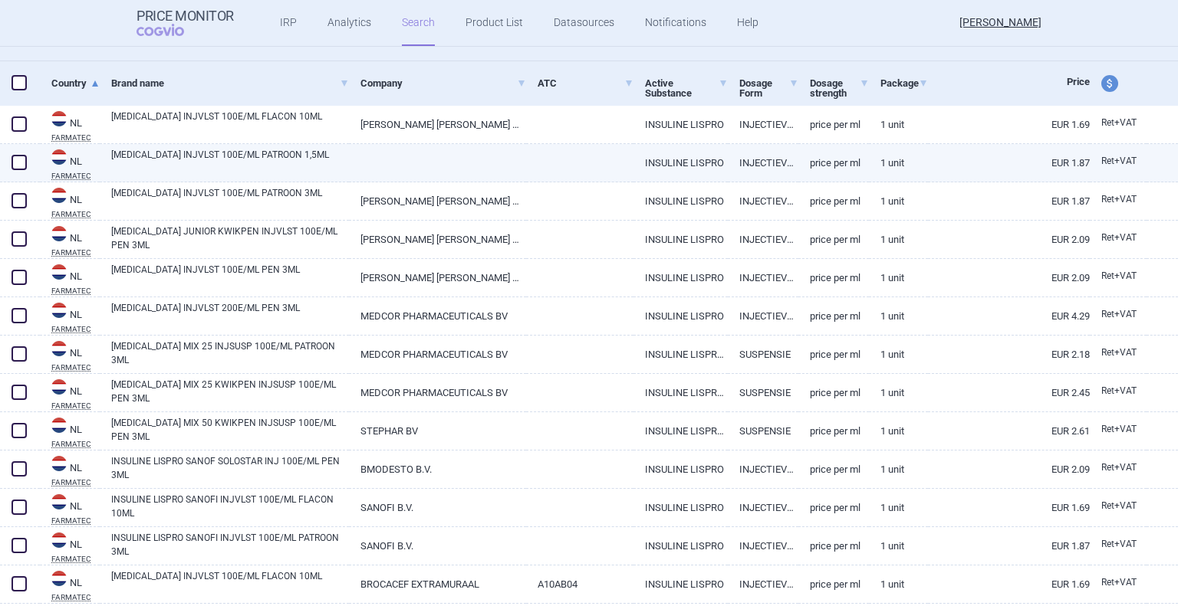
click at [560, 172] on div at bounding box center [580, 163] width 108 height 38
click at [370, 160] on link at bounding box center [437, 158] width 176 height 28
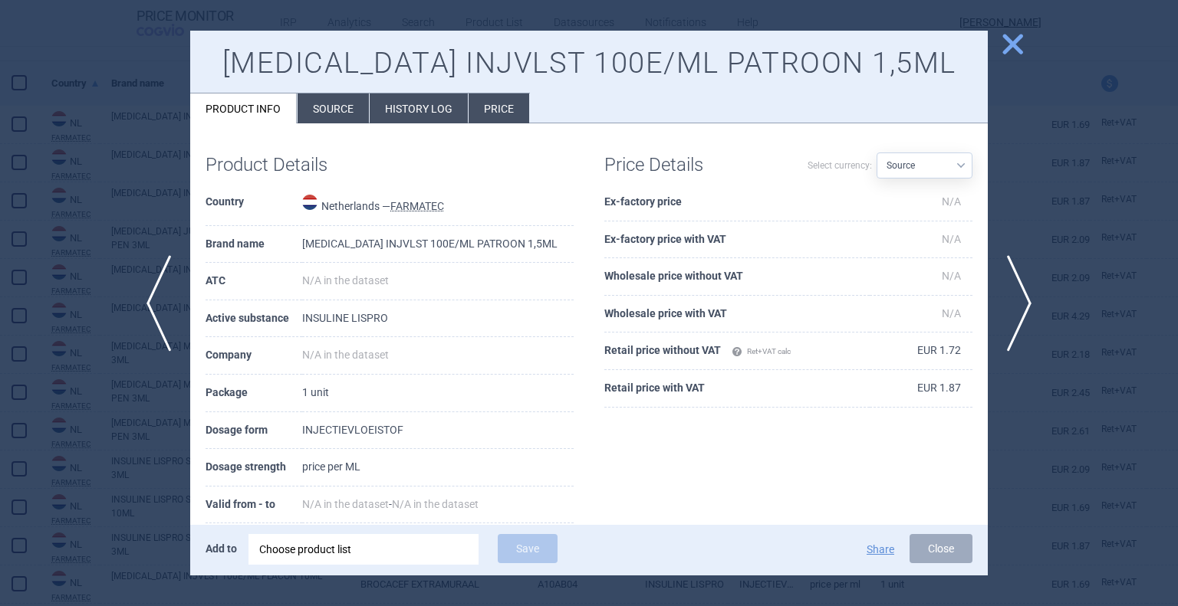
click at [348, 119] on li "Source" at bounding box center [332, 109] width 71 height 30
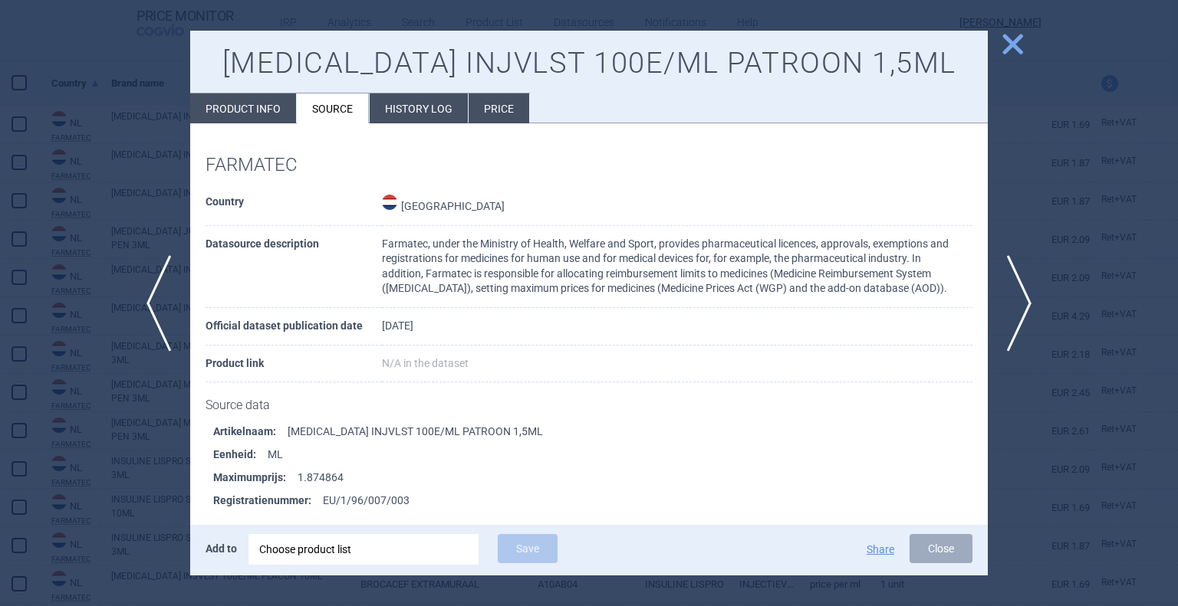
click at [400, 105] on li "History log" at bounding box center [419, 109] width 98 height 30
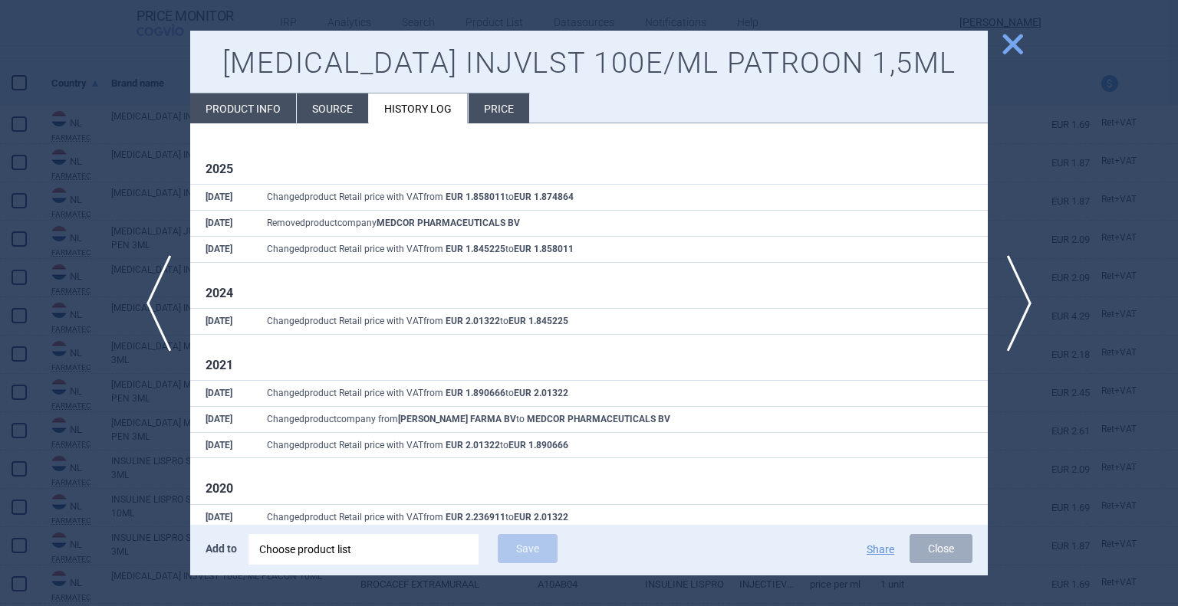
scroll to position [156, 0]
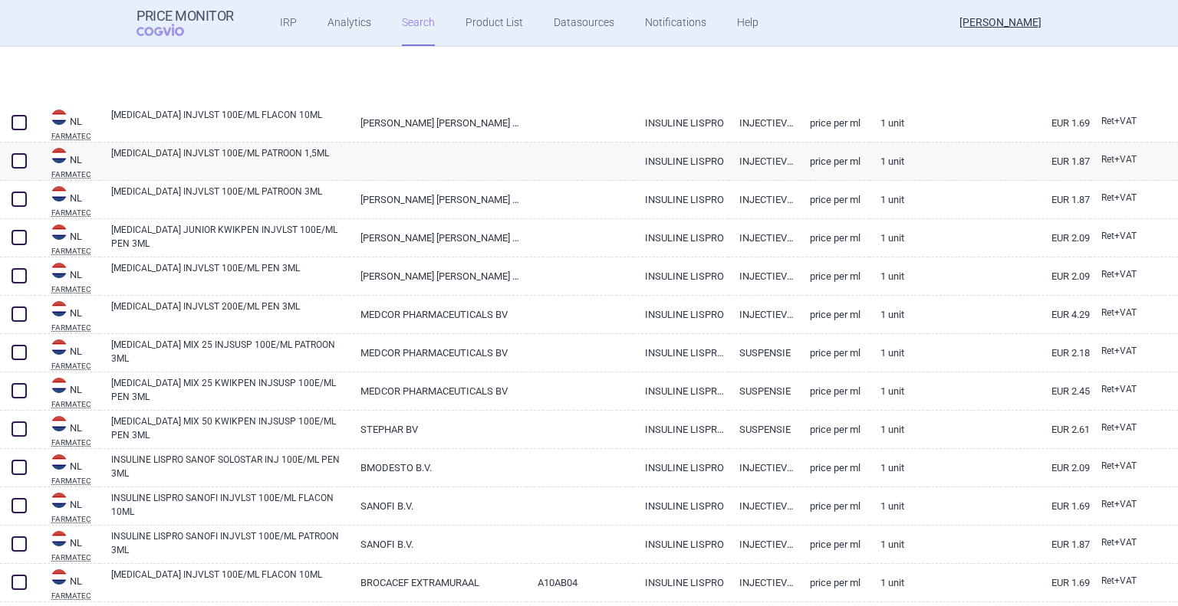
select select "activeSubstance"
select select "atc"
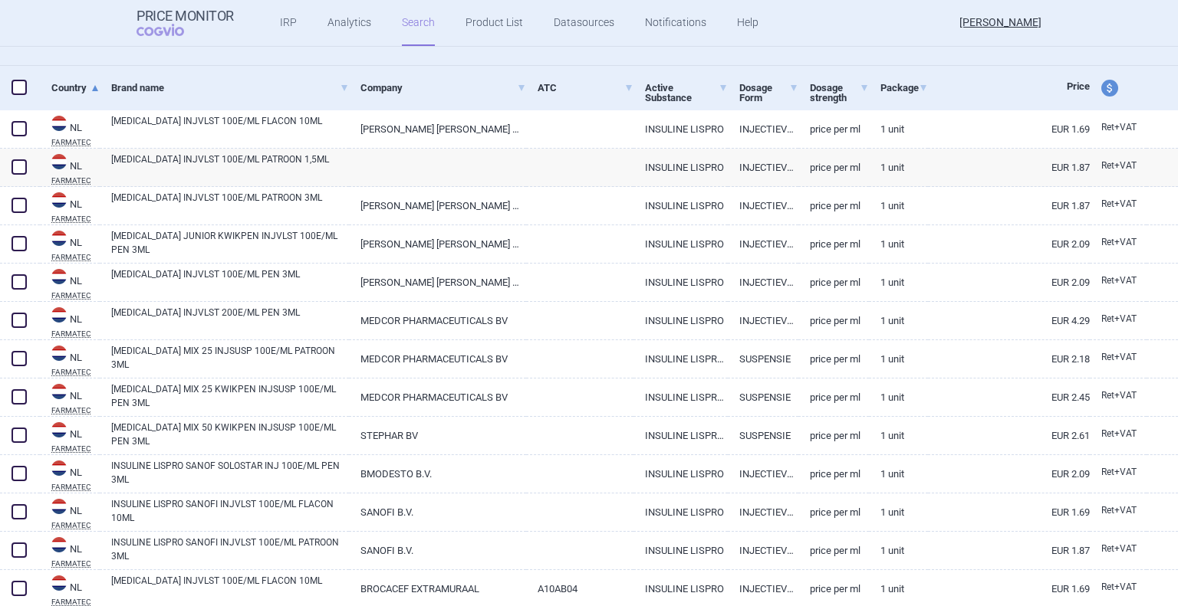
scroll to position [307, 0]
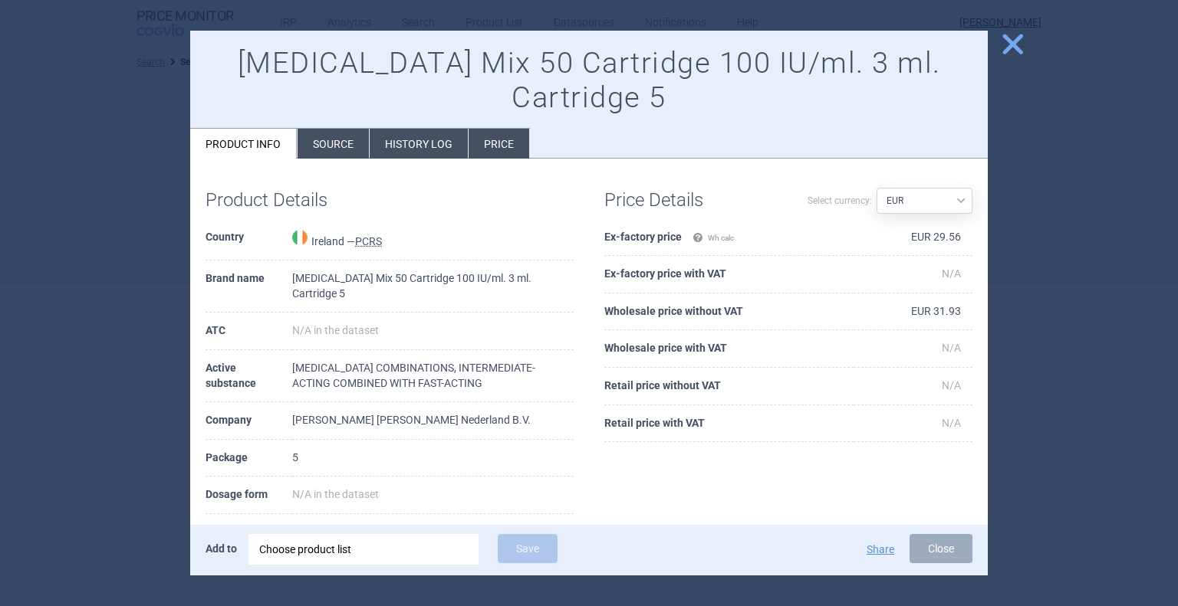
select select "EUR"
click at [1006, 38] on span "close" at bounding box center [1012, 44] width 27 height 27
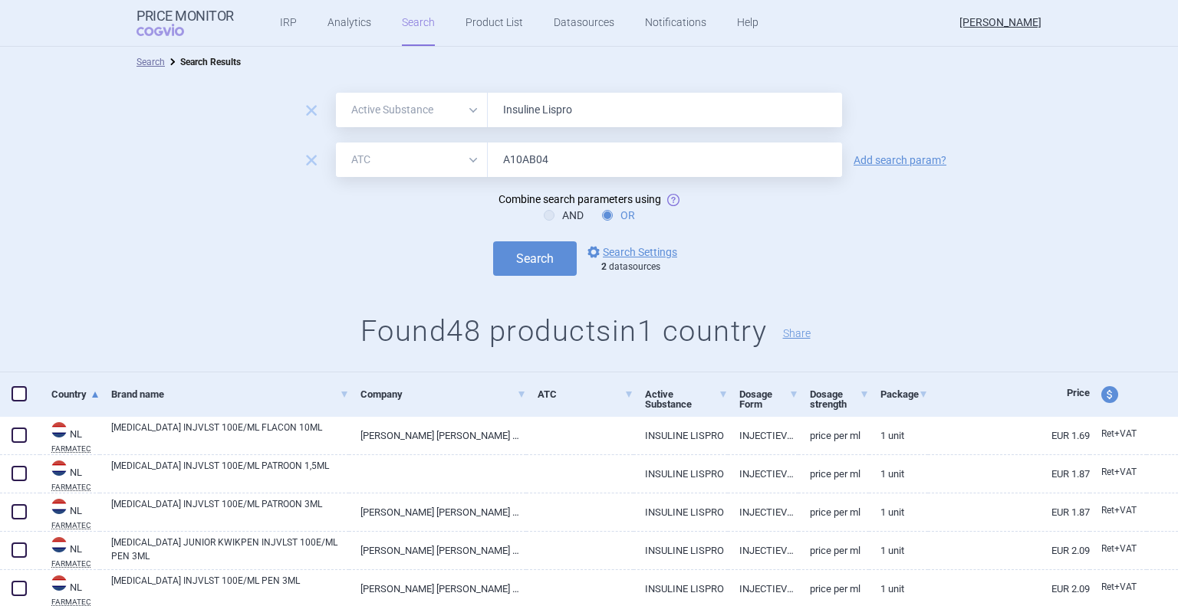
select select "activeSubstance"
select select "atc"
click at [56, 245] on div "Search options Search Settings 2 datasources" at bounding box center [589, 258] width 1178 height 34
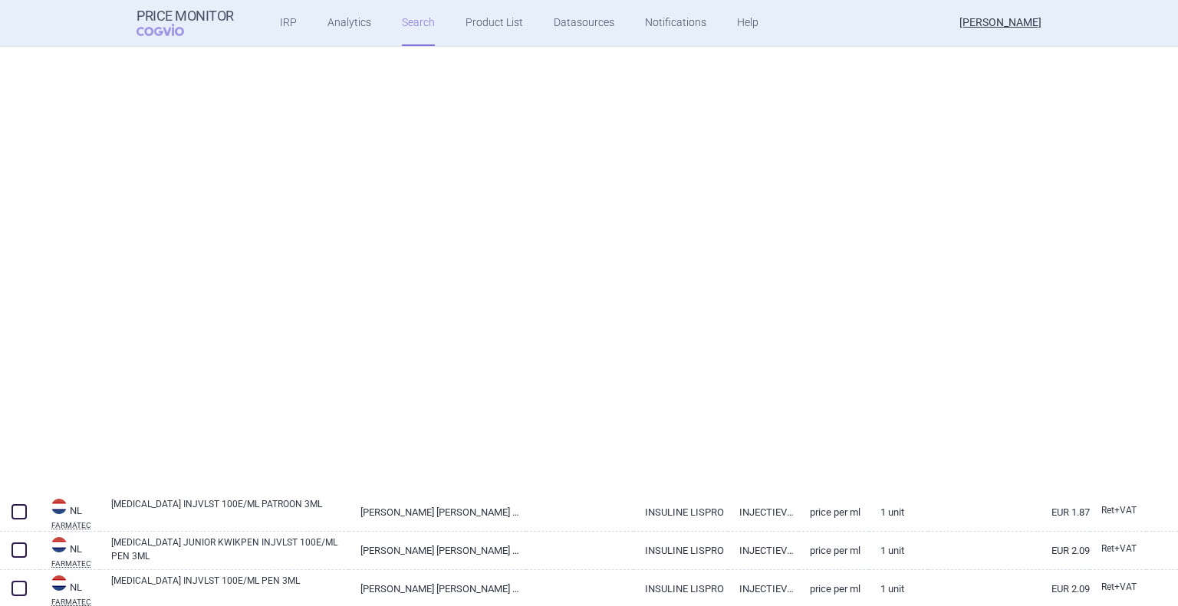
select select "activeSubstance"
select select "atc"
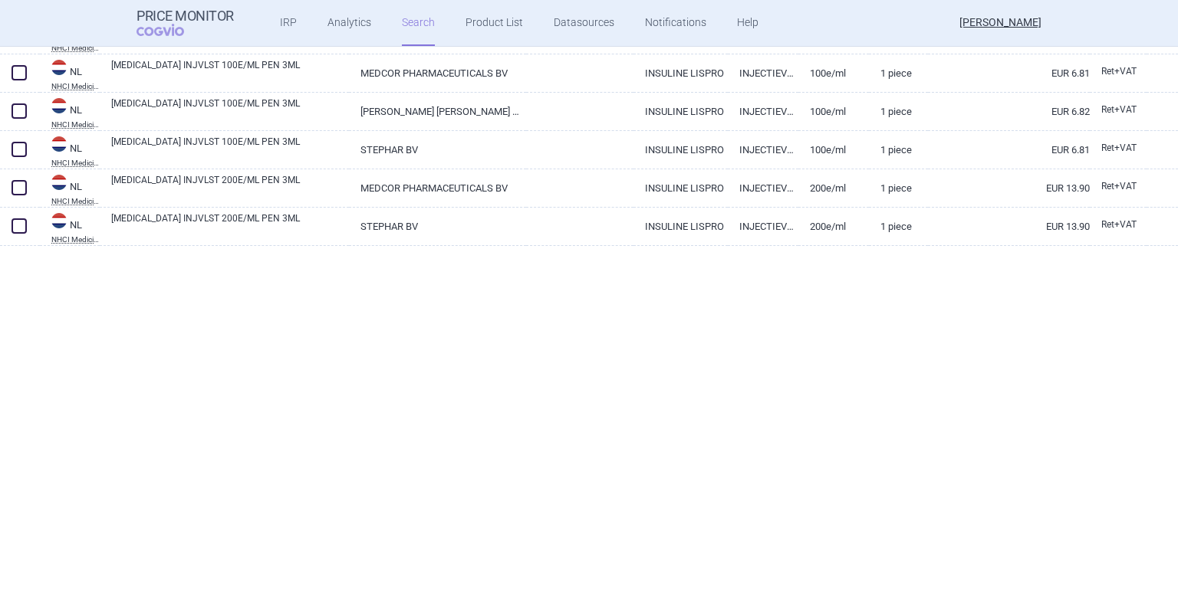
scroll to position [144, 0]
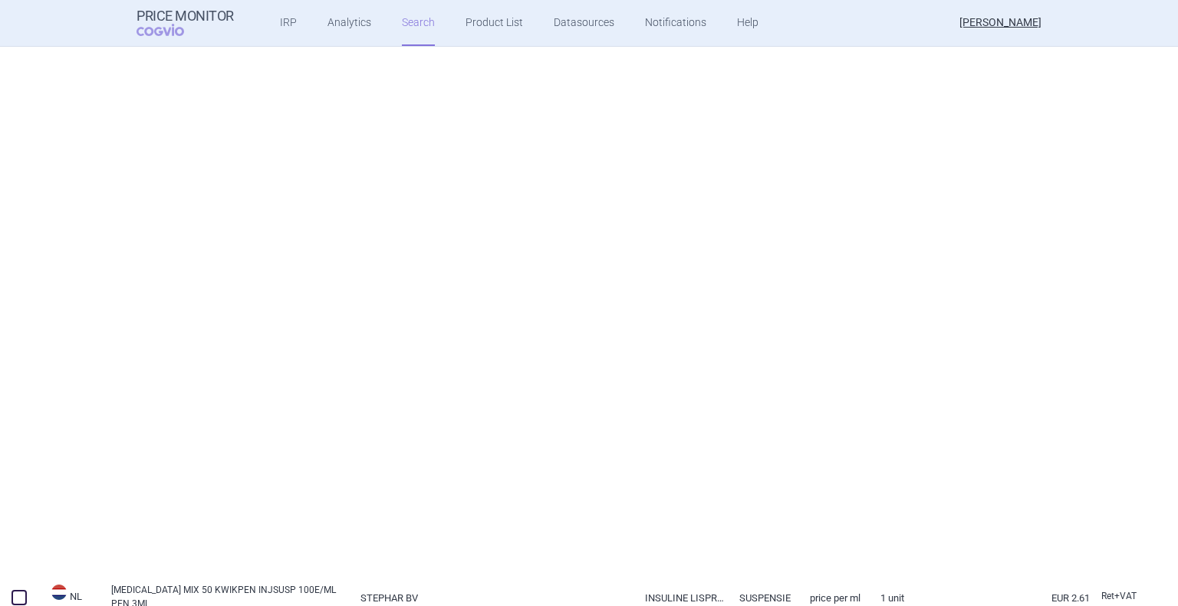
select select "activeSubstance"
select select "atc"
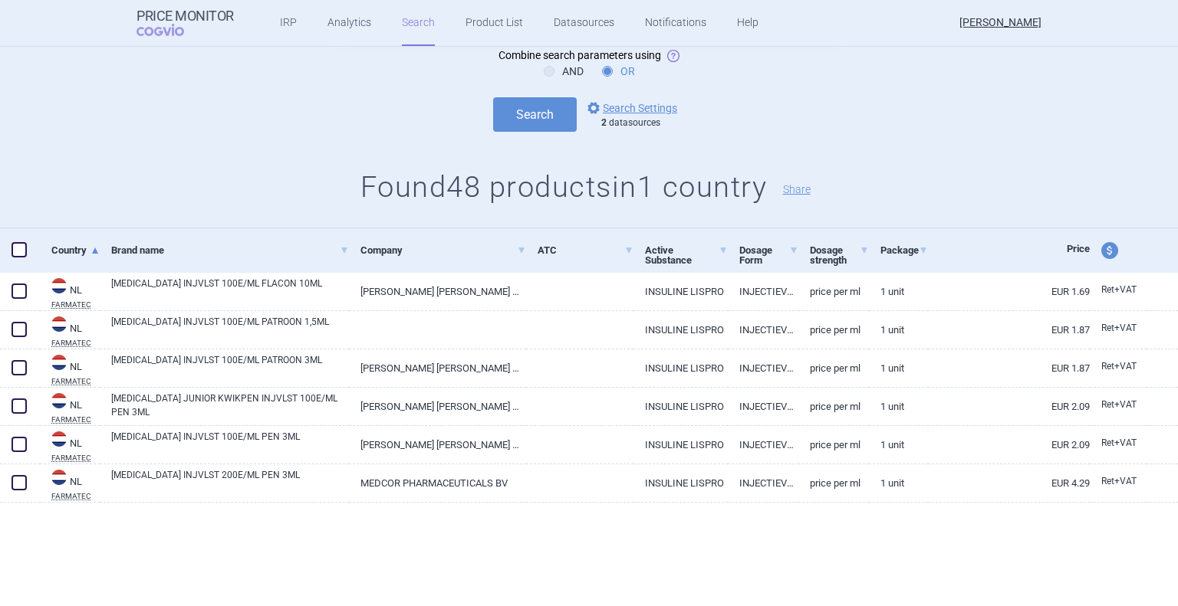
scroll to position [0, 0]
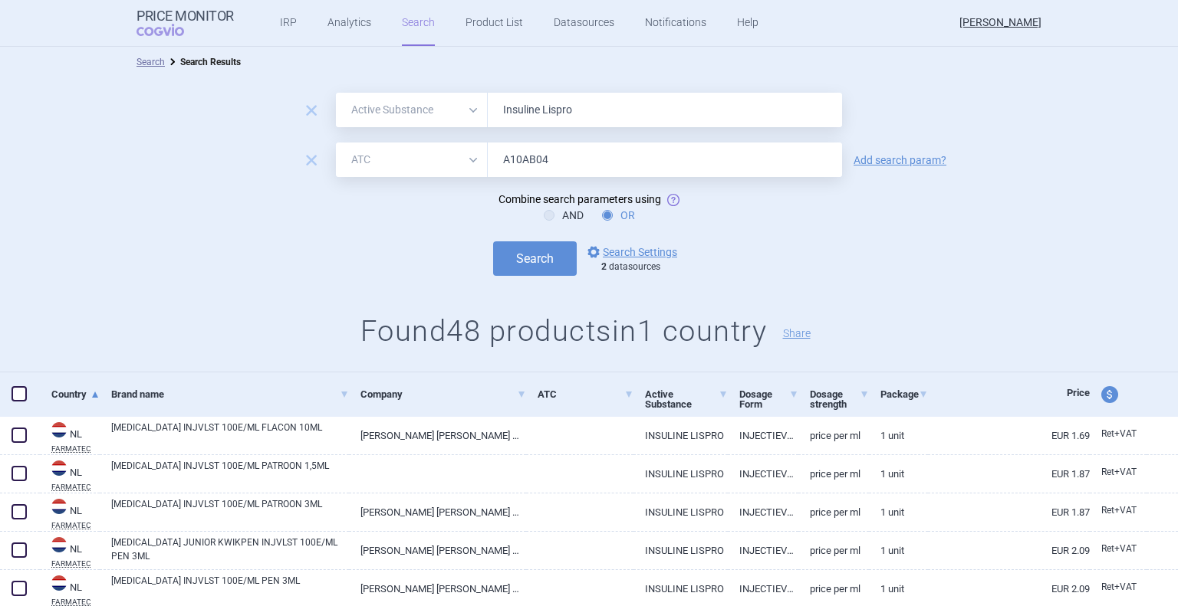
click at [534, 165] on input "A10AB04" at bounding box center [665, 160] width 354 height 34
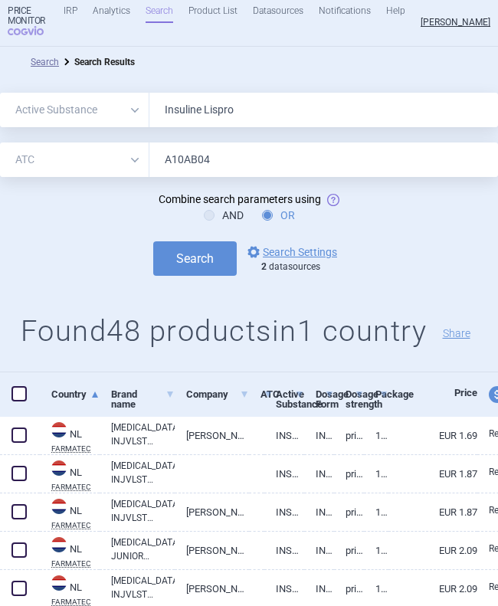
select select "activeSubstance"
select select "atc"
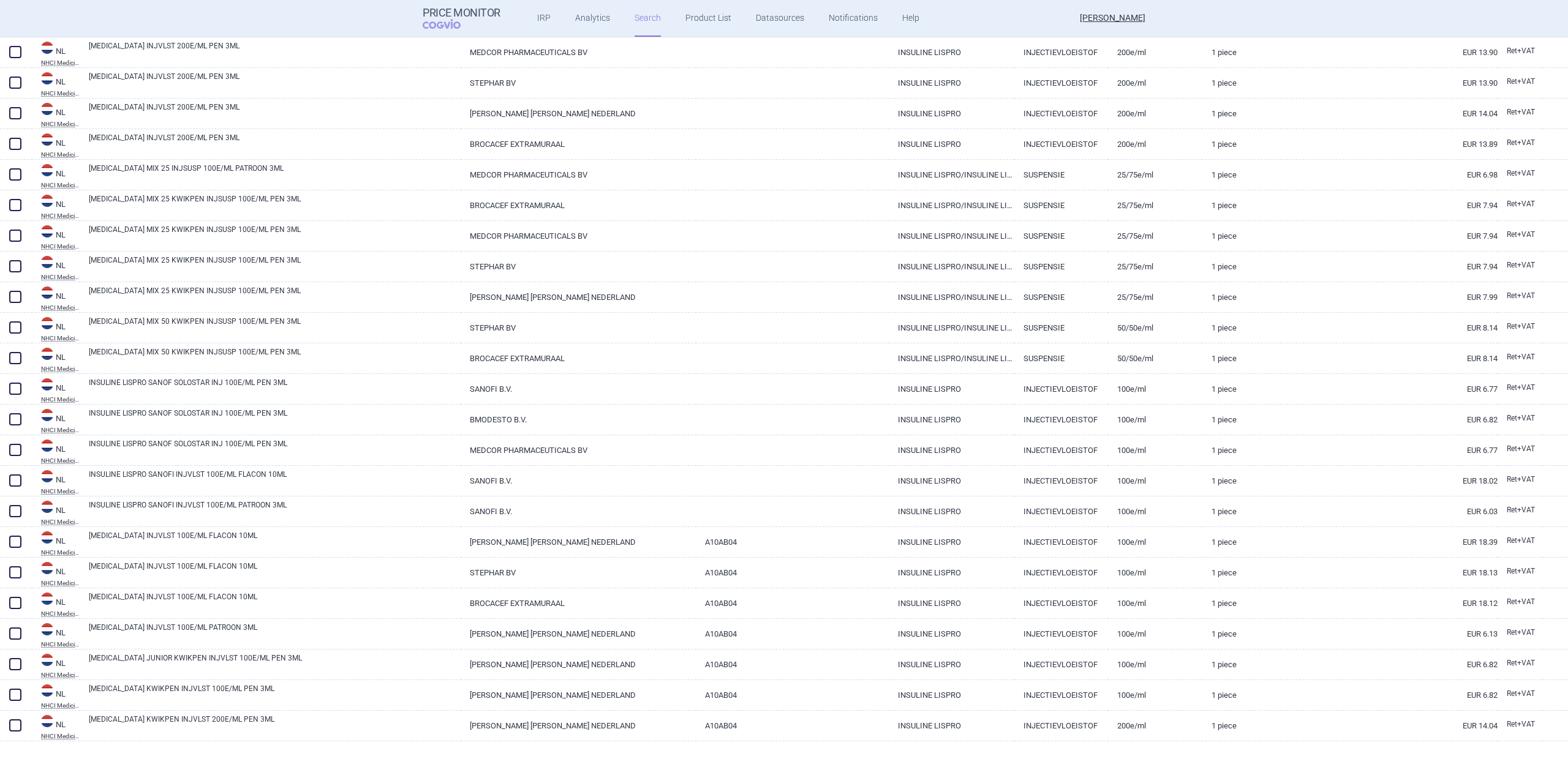
scroll to position [1064, 0]
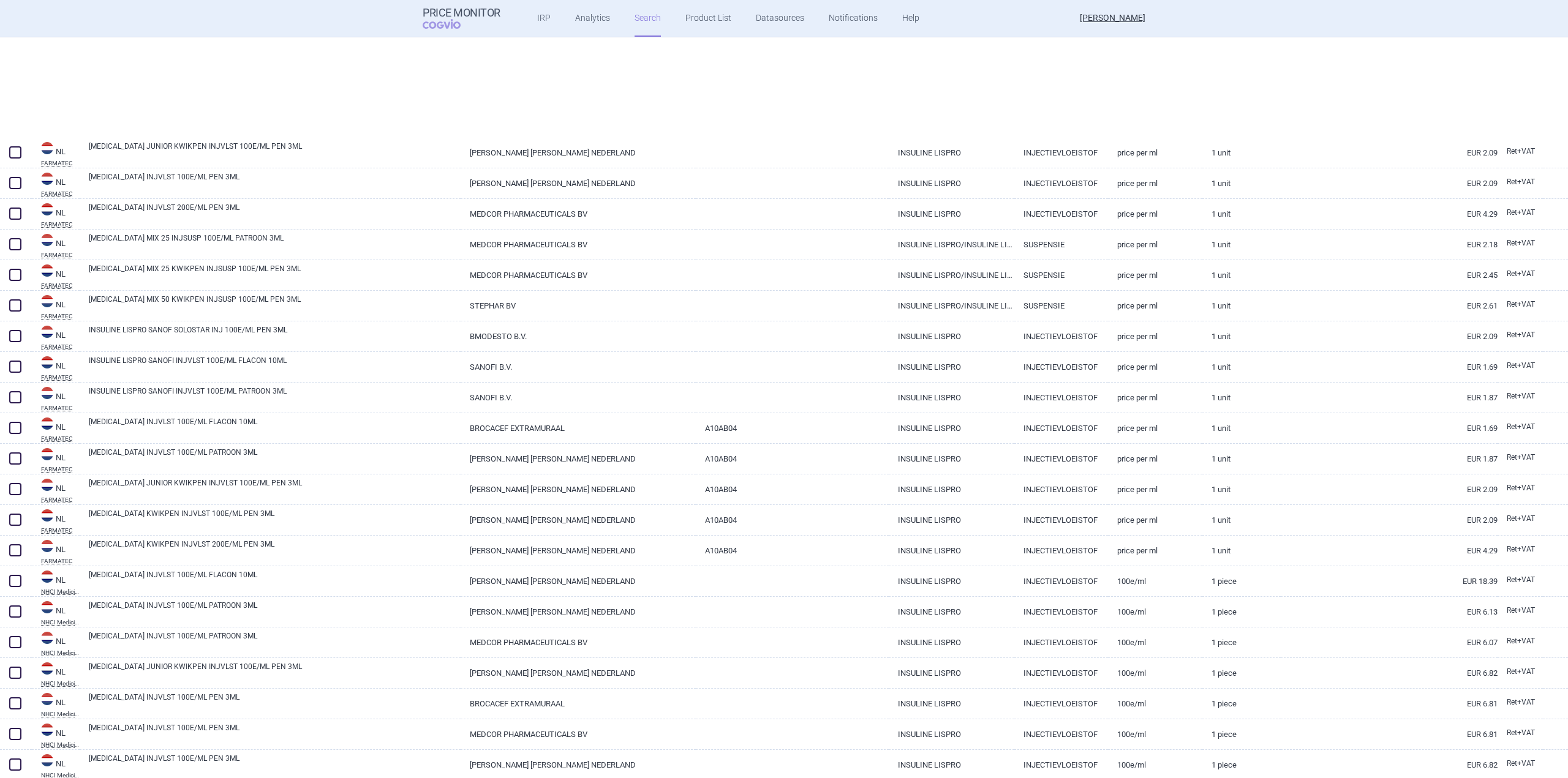
select select "activeSubstance"
select select "atc"
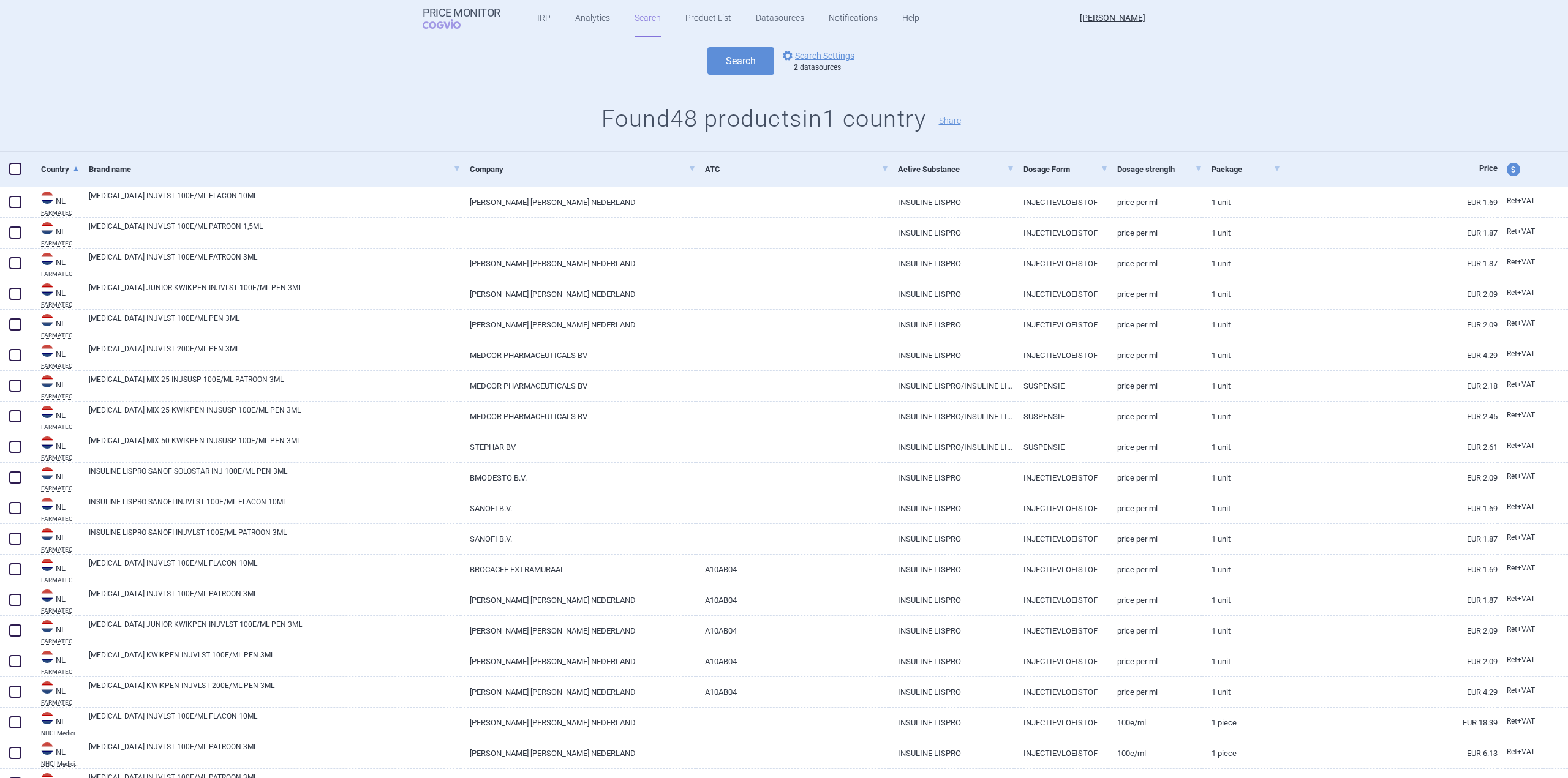
scroll to position [0, 0]
